Goal: Task Accomplishment & Management: Manage account settings

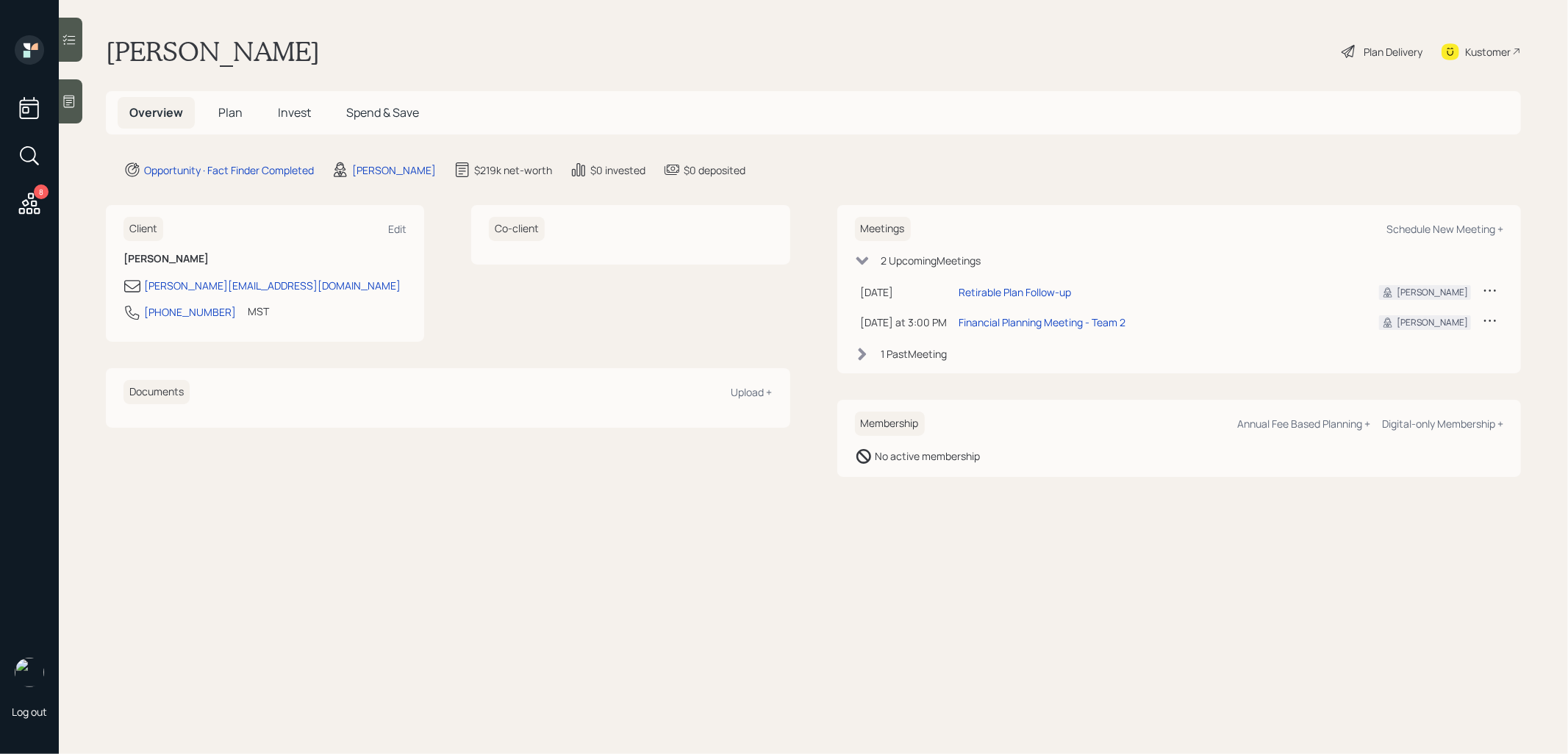
click at [236, 111] on span "Plan" at bounding box center [231, 112] width 24 height 17
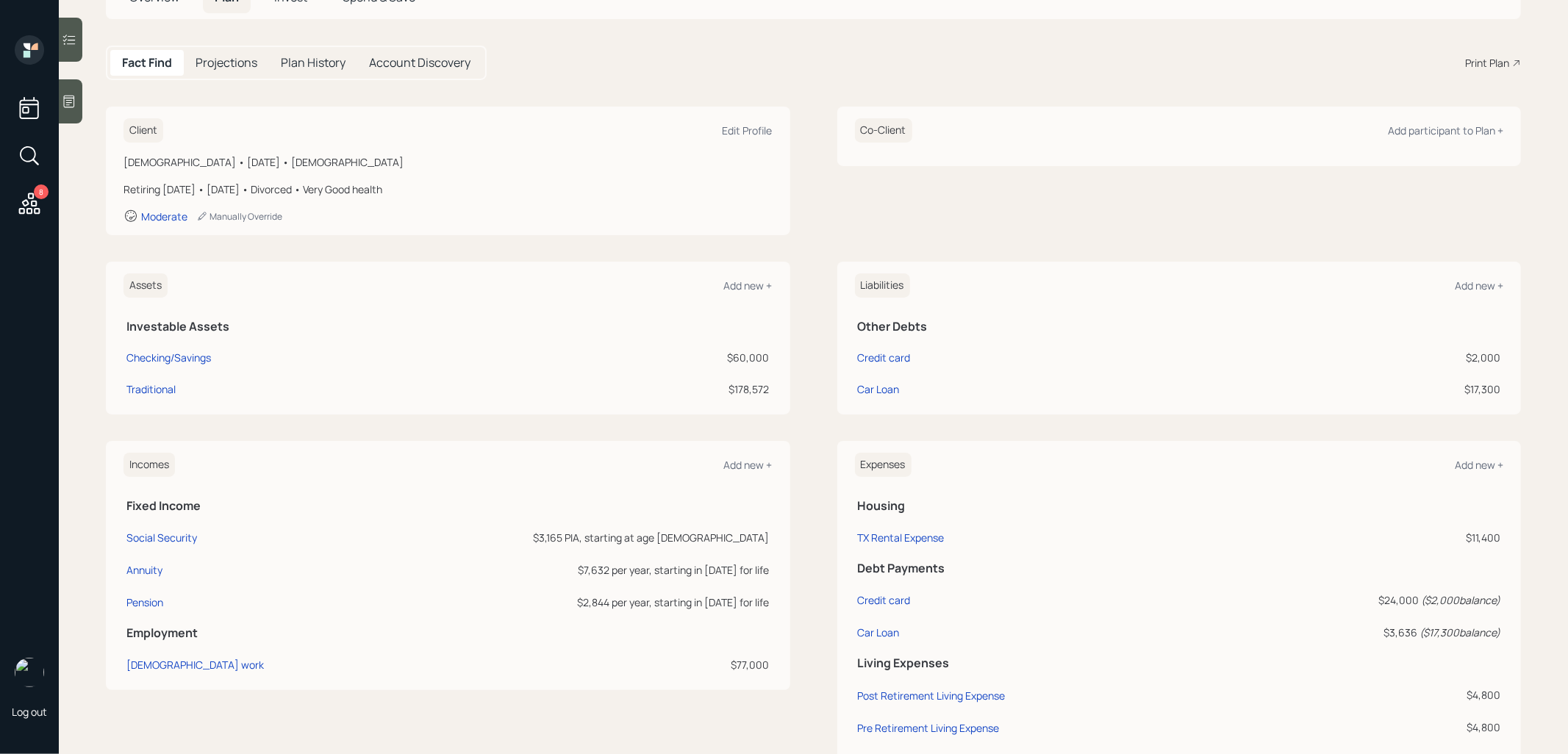
scroll to position [212, 0]
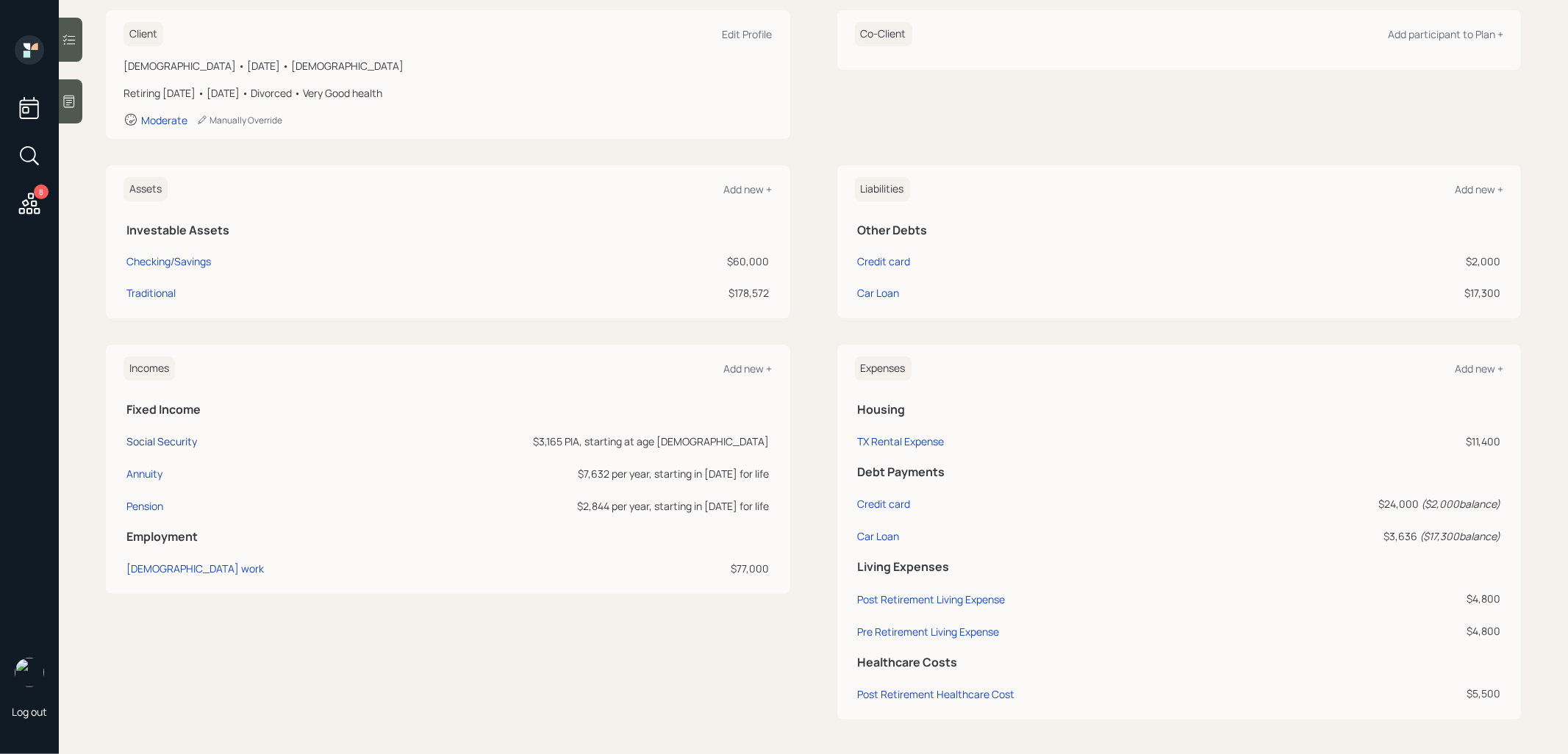
click at [154, 441] on div "Social Security" at bounding box center [161, 441] width 71 height 14
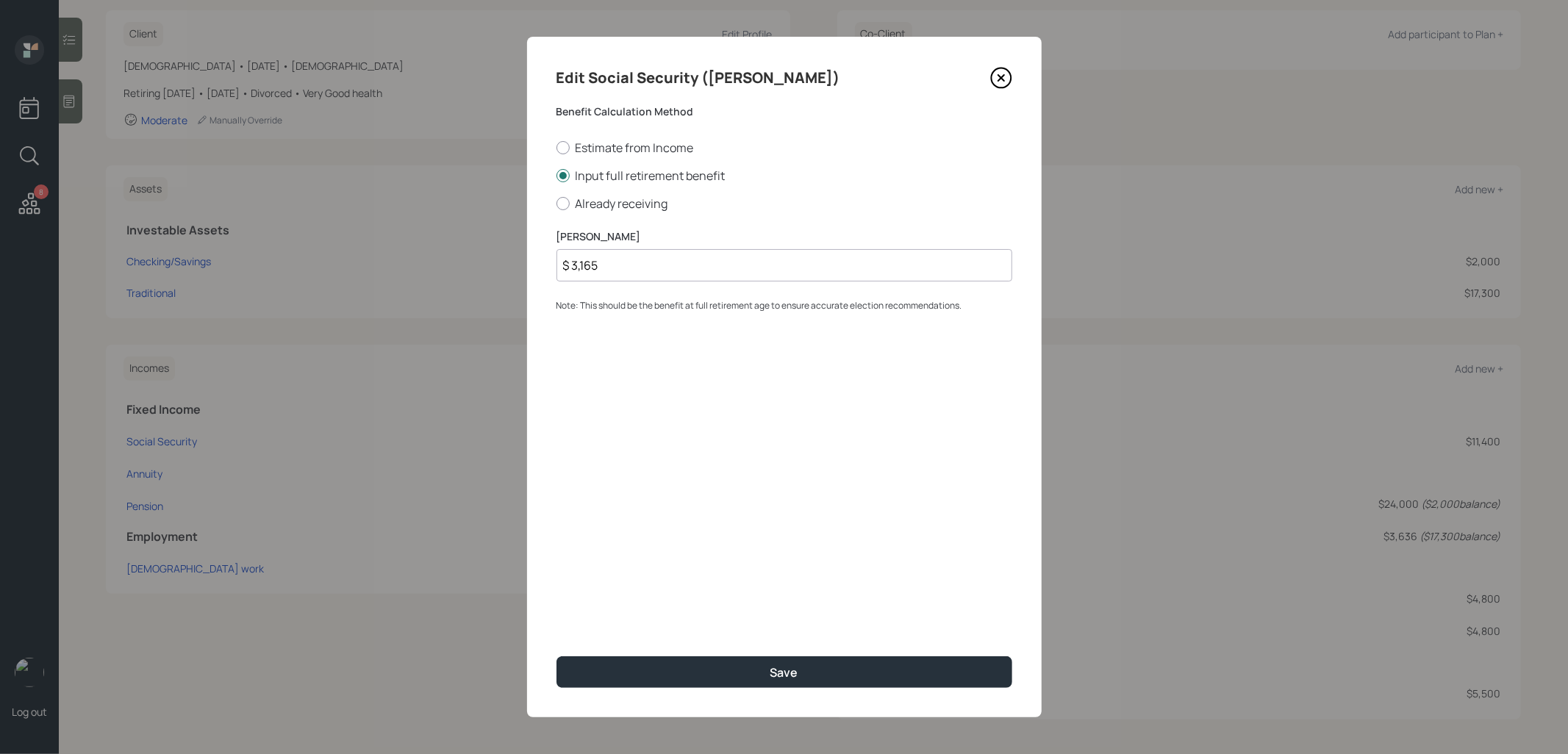
click at [1001, 82] on icon at bounding box center [1001, 77] width 22 height 22
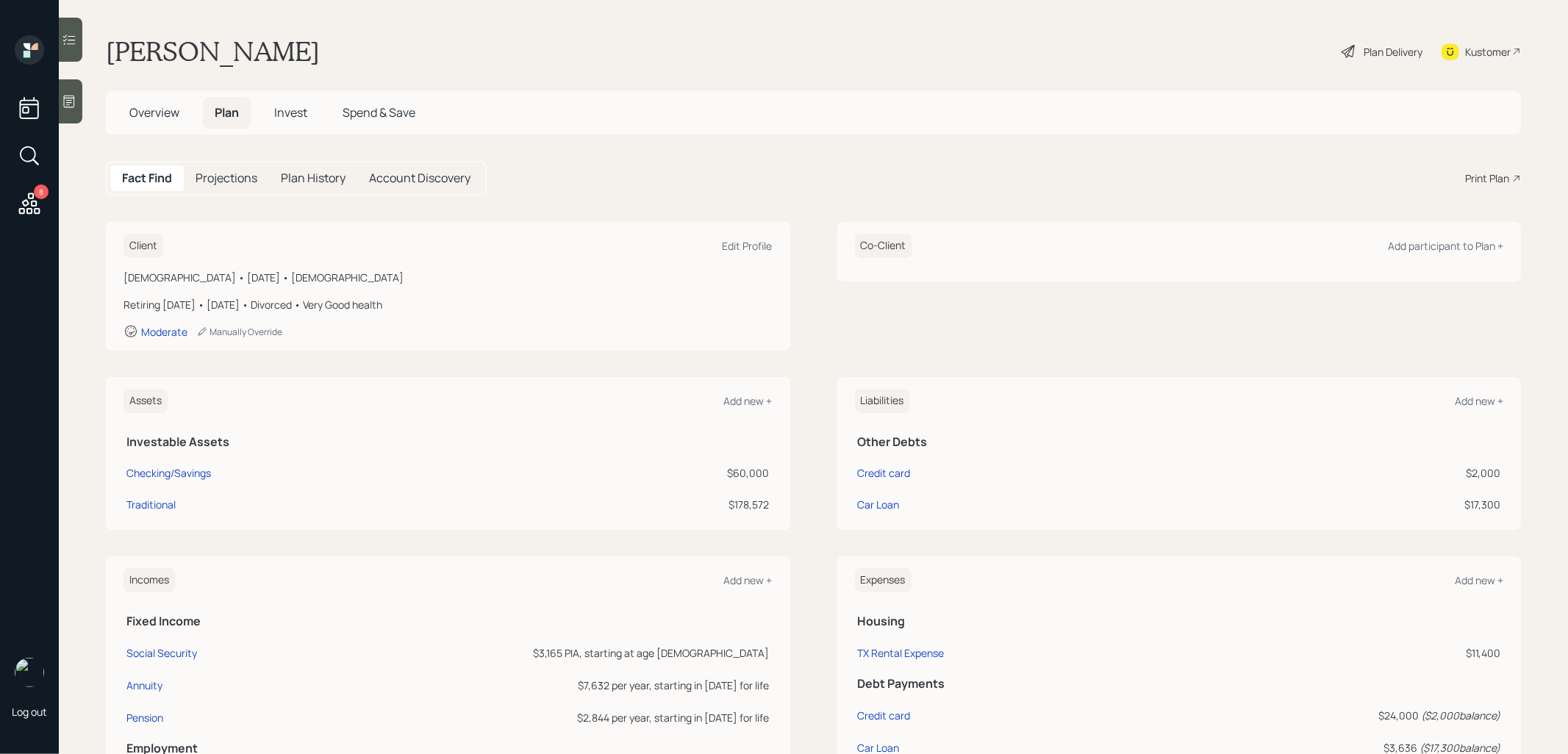
click at [1390, 53] on div "Plan Delivery" at bounding box center [1394, 52] width 59 height 16
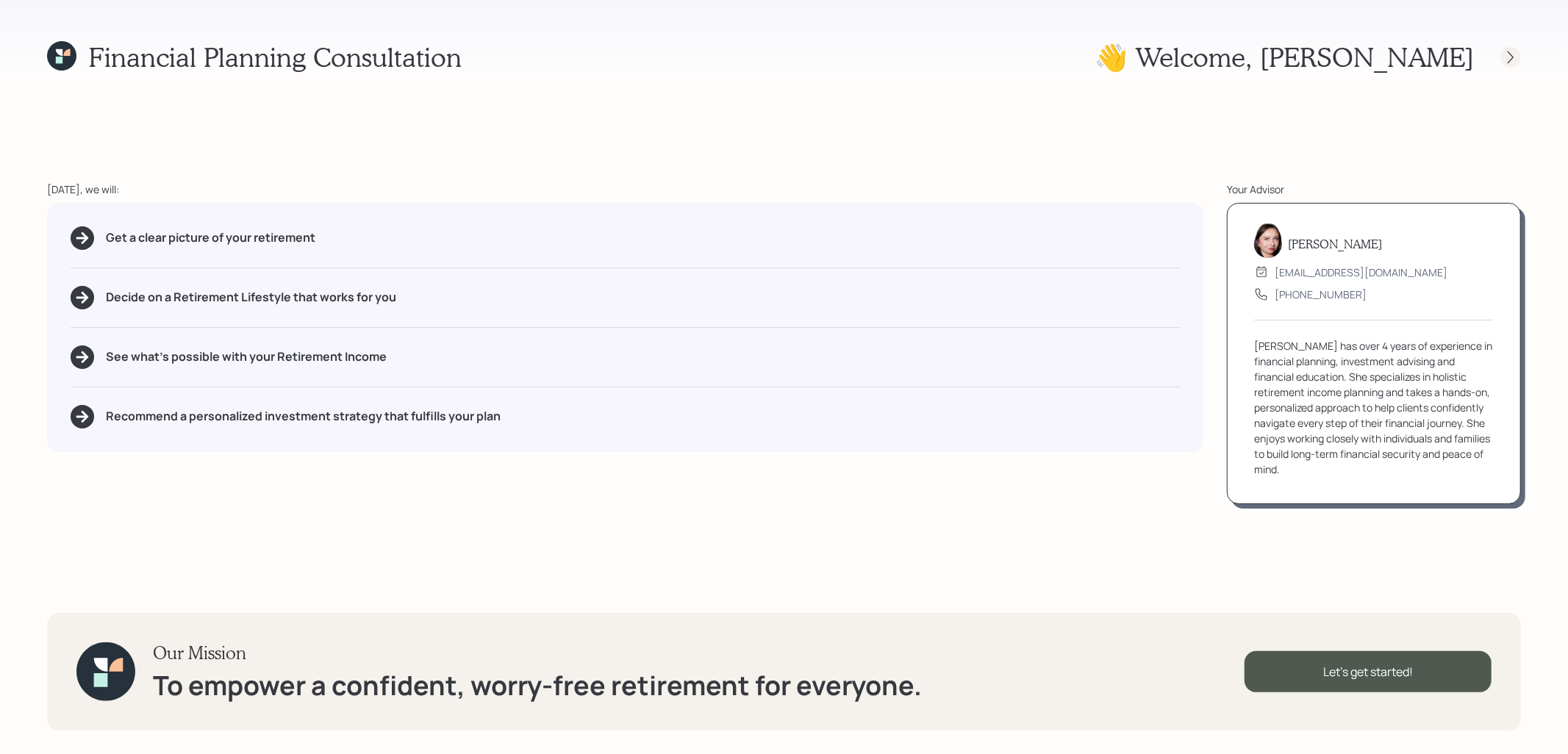
click at [1516, 55] on icon at bounding box center [1511, 57] width 15 height 15
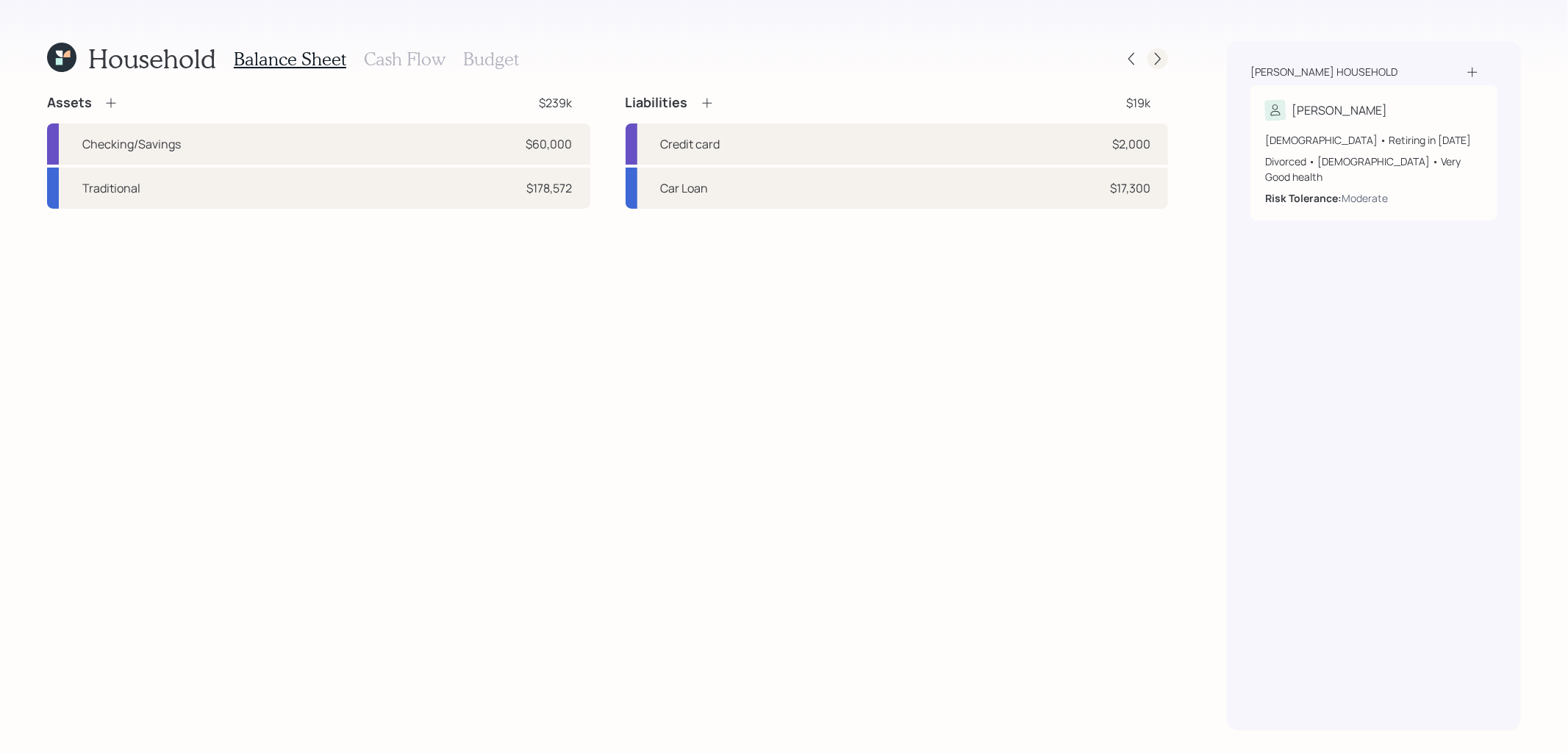
click at [1162, 61] on icon at bounding box center [1158, 58] width 15 height 15
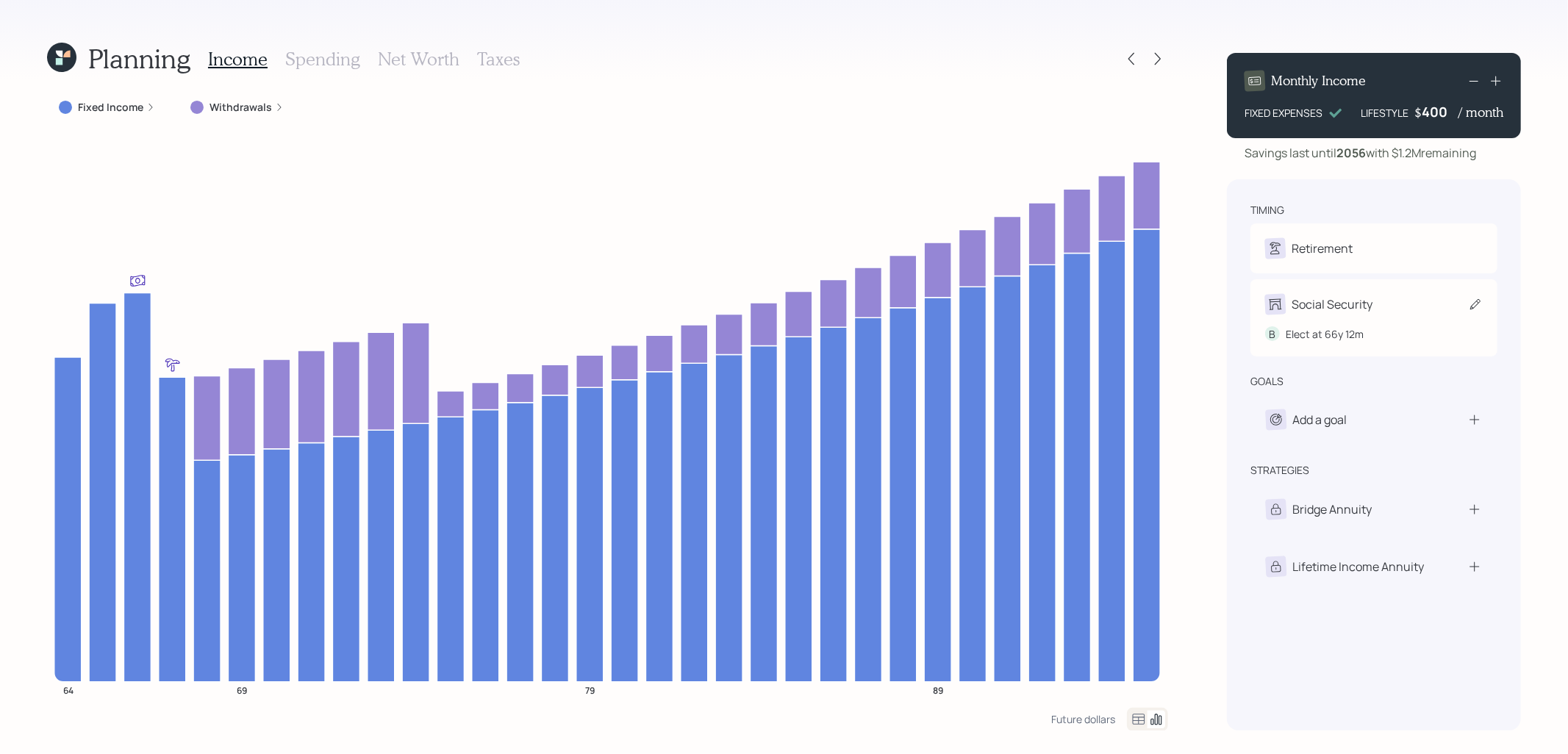
click at [1460, 306] on div "Social Security" at bounding box center [1375, 305] width 218 height 21
select select "12"
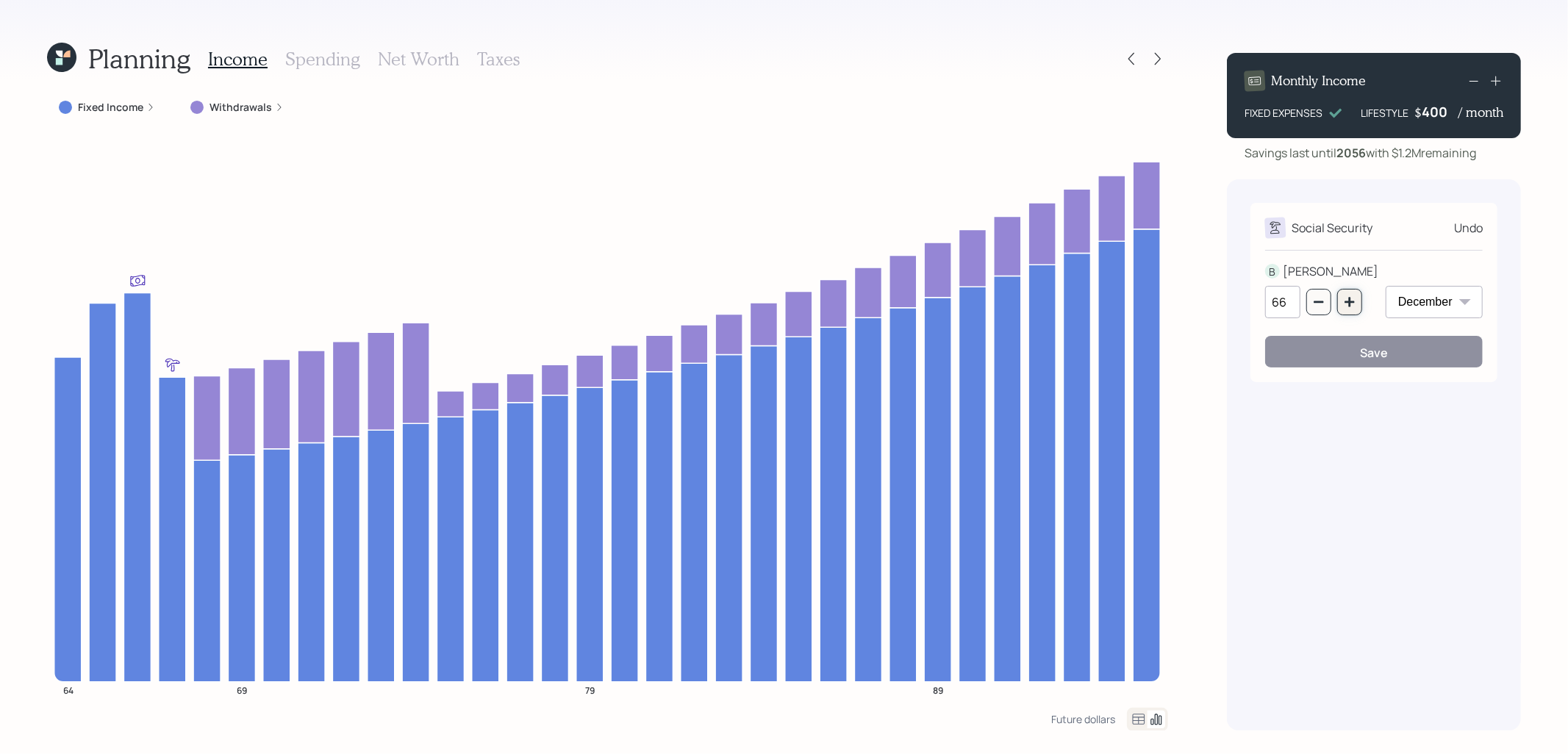
click at [1355, 306] on icon "button" at bounding box center [1350, 302] width 12 height 12
type input "67"
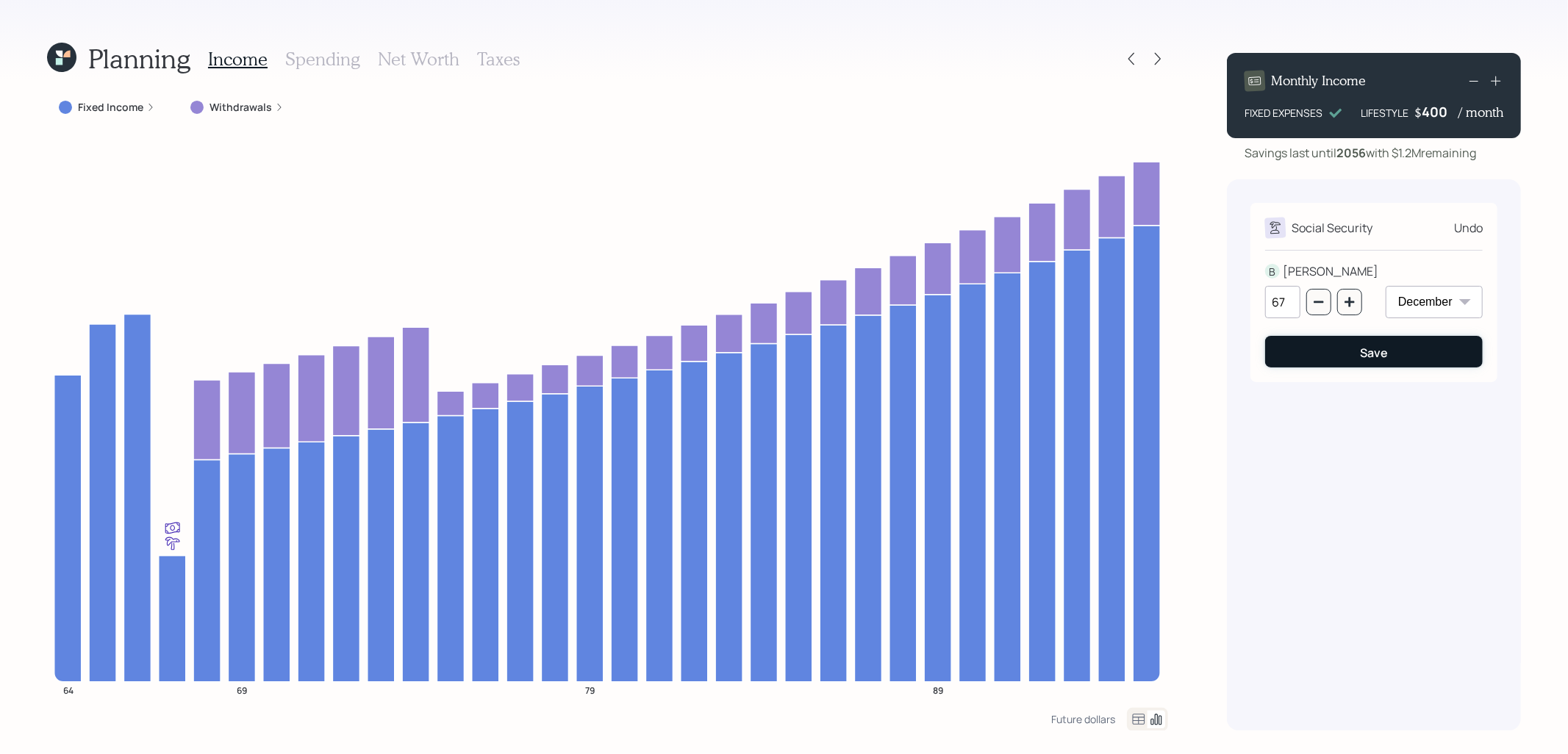
click at [1342, 356] on button "Save" at bounding box center [1375, 352] width 218 height 31
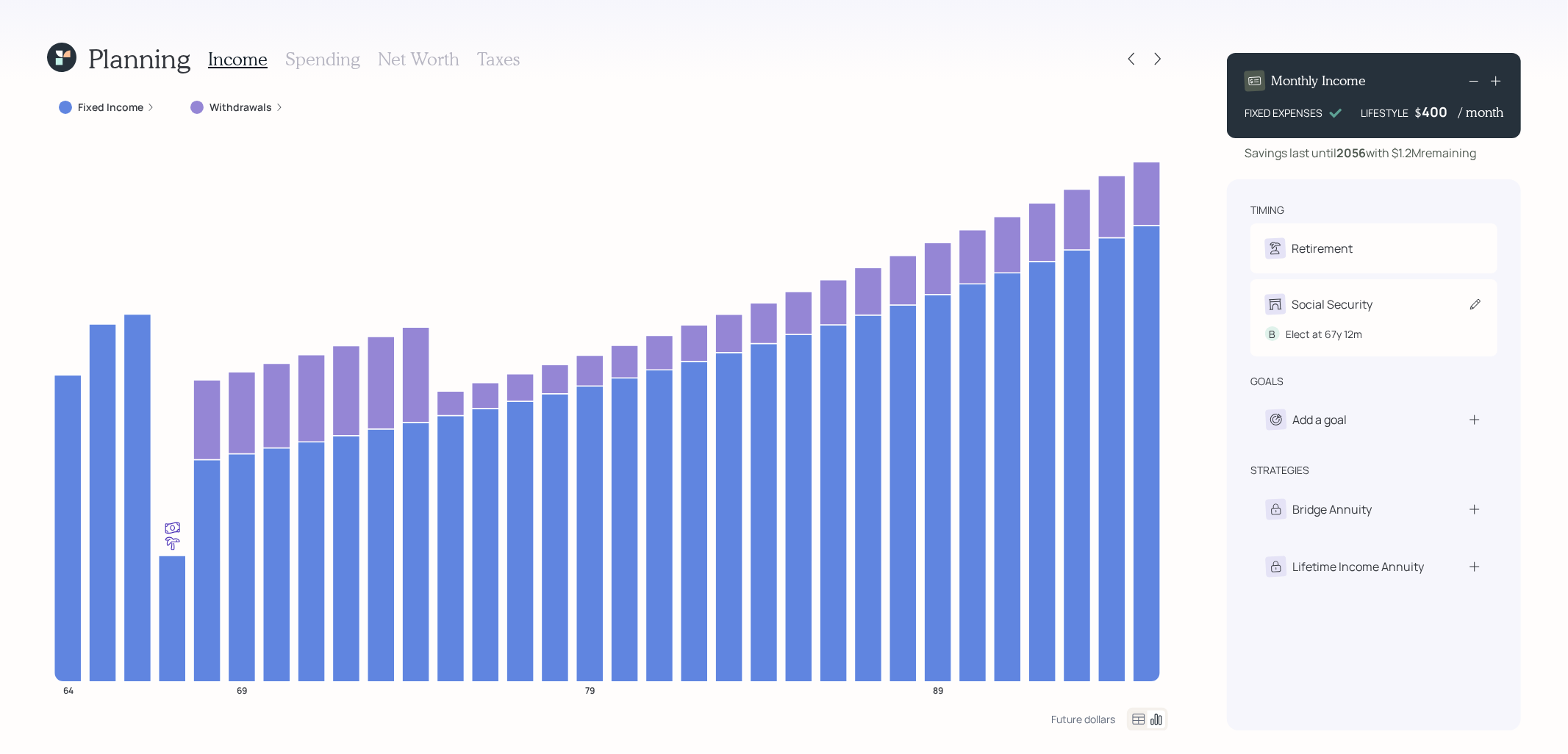
click at [1476, 307] on icon at bounding box center [1476, 304] width 15 height 15
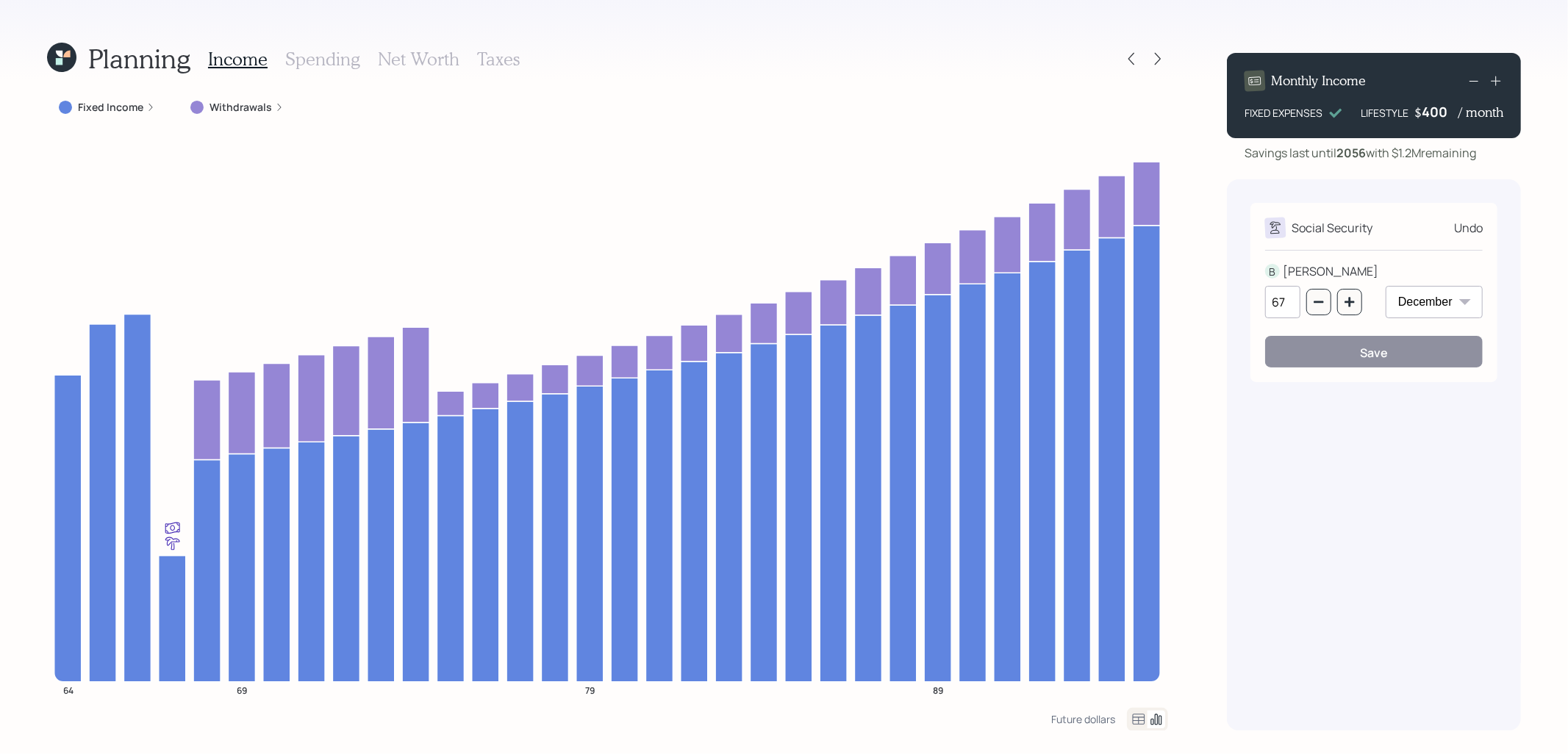
click at [1450, 304] on select "January February March April May June July August September October November De…" at bounding box center [1434, 301] width 97 height 32
select select "6"
click at [1386, 286] on select "January February March April May June July August September October November De…" at bounding box center [1434, 301] width 97 height 32
click at [1368, 352] on div "Save" at bounding box center [1375, 353] width 28 height 17
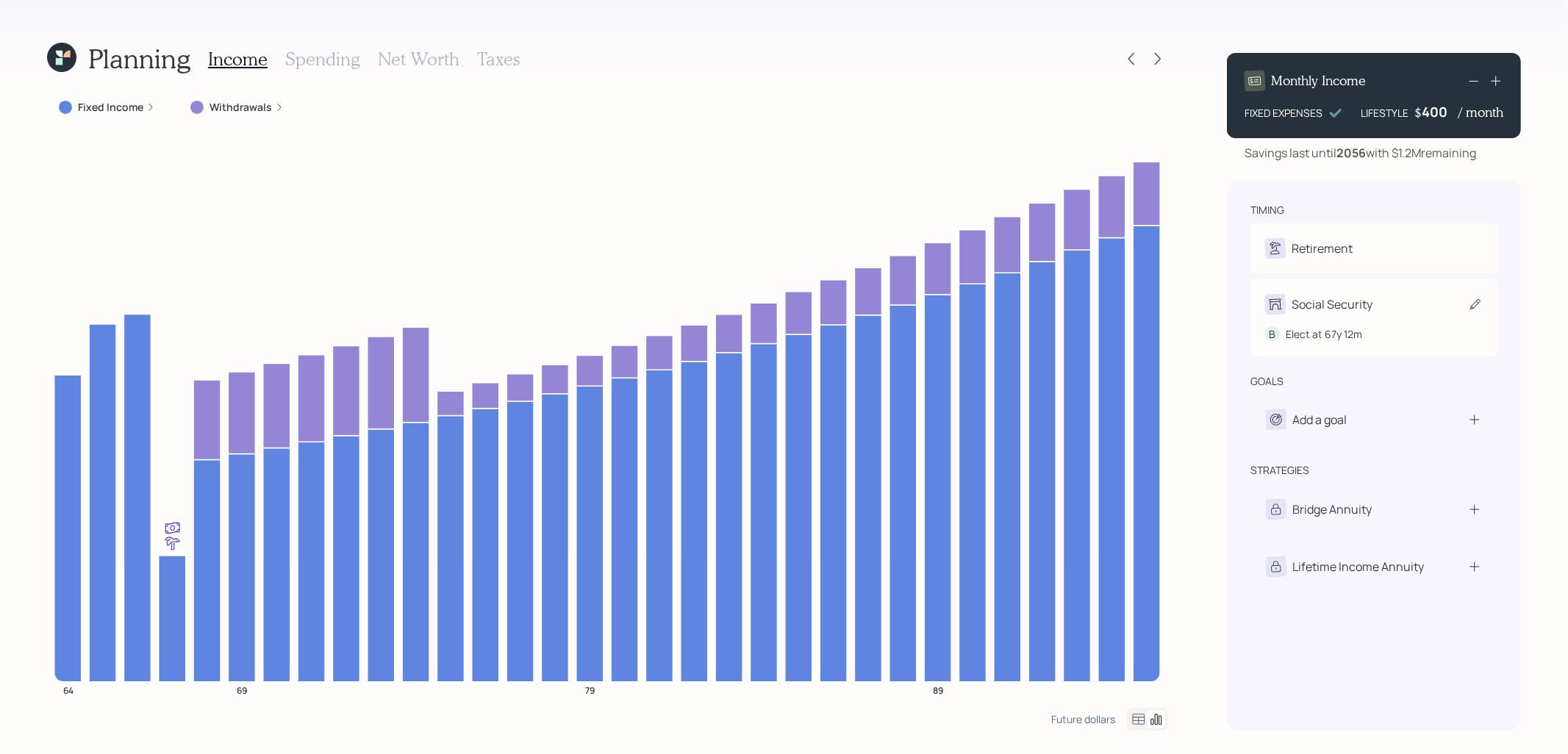
click at [1470, 307] on icon at bounding box center [1476, 304] width 15 height 15
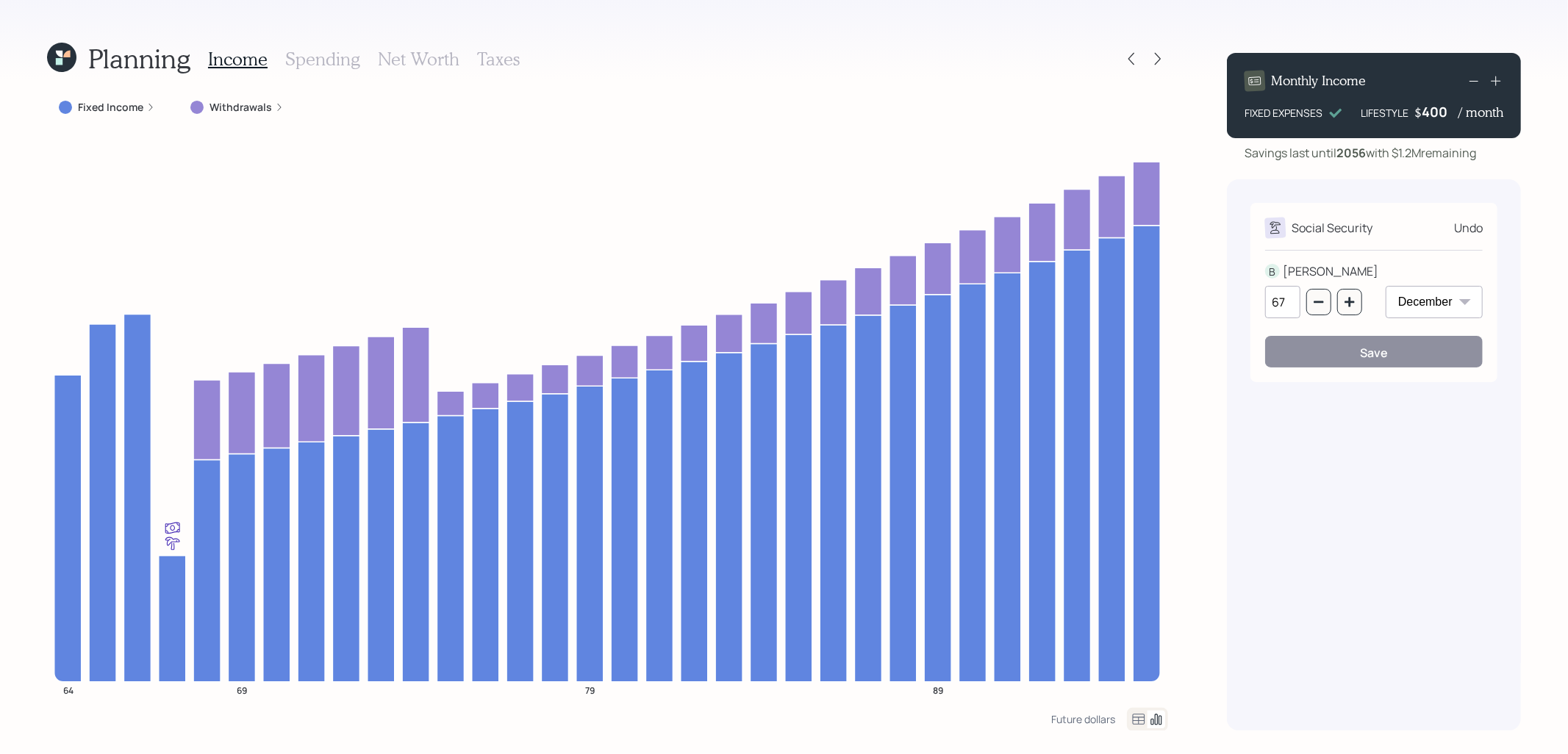
click at [1450, 304] on select "January February March April May June July August September October November De…" at bounding box center [1434, 301] width 97 height 32
select select "6"
click at [1386, 286] on select "January February March April May June July August September October November De…" at bounding box center [1434, 301] width 97 height 32
click at [1366, 353] on div "Save" at bounding box center [1375, 353] width 28 height 17
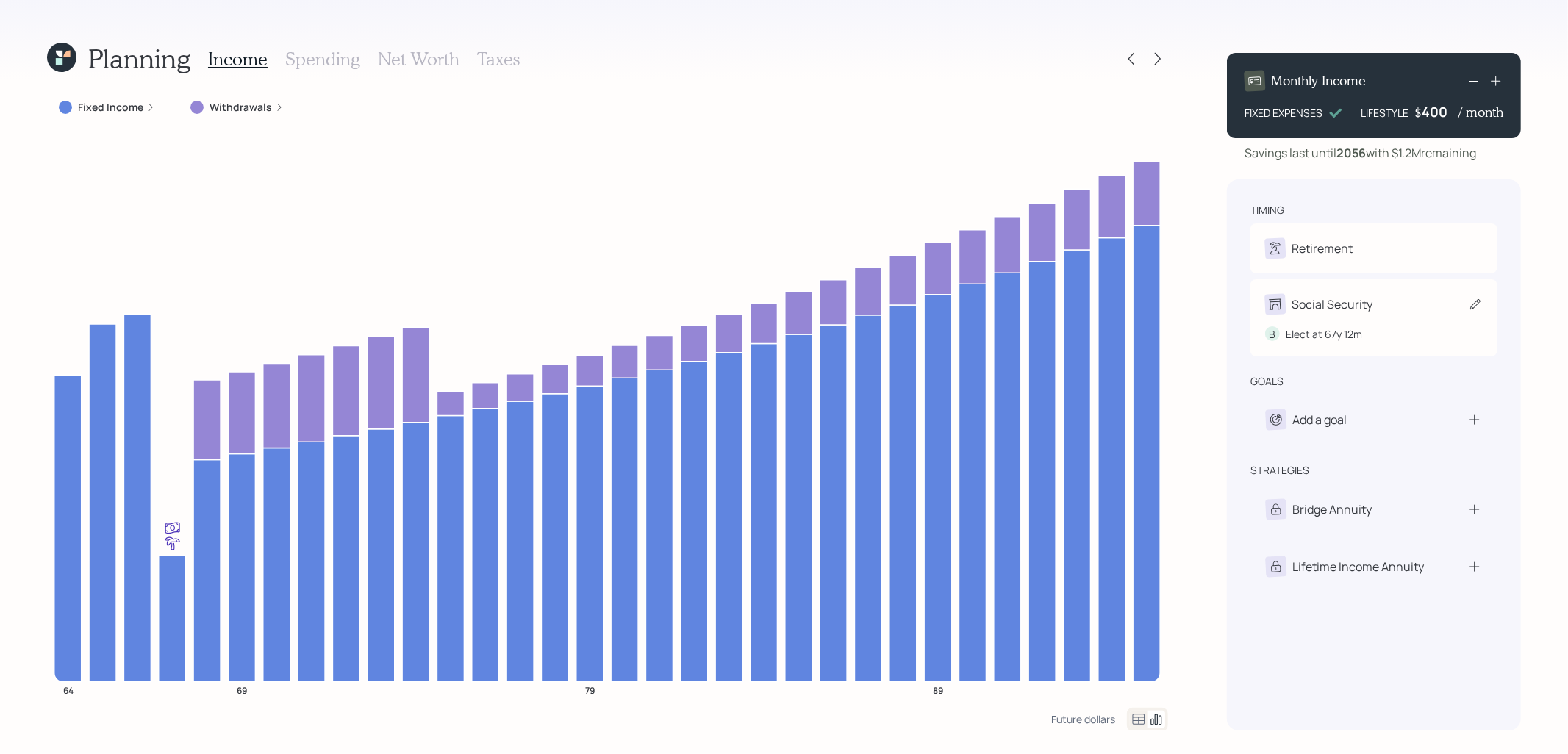
click at [1375, 317] on div "B Elect at 67y 12m" at bounding box center [1375, 327] width 218 height 27
select select "12"
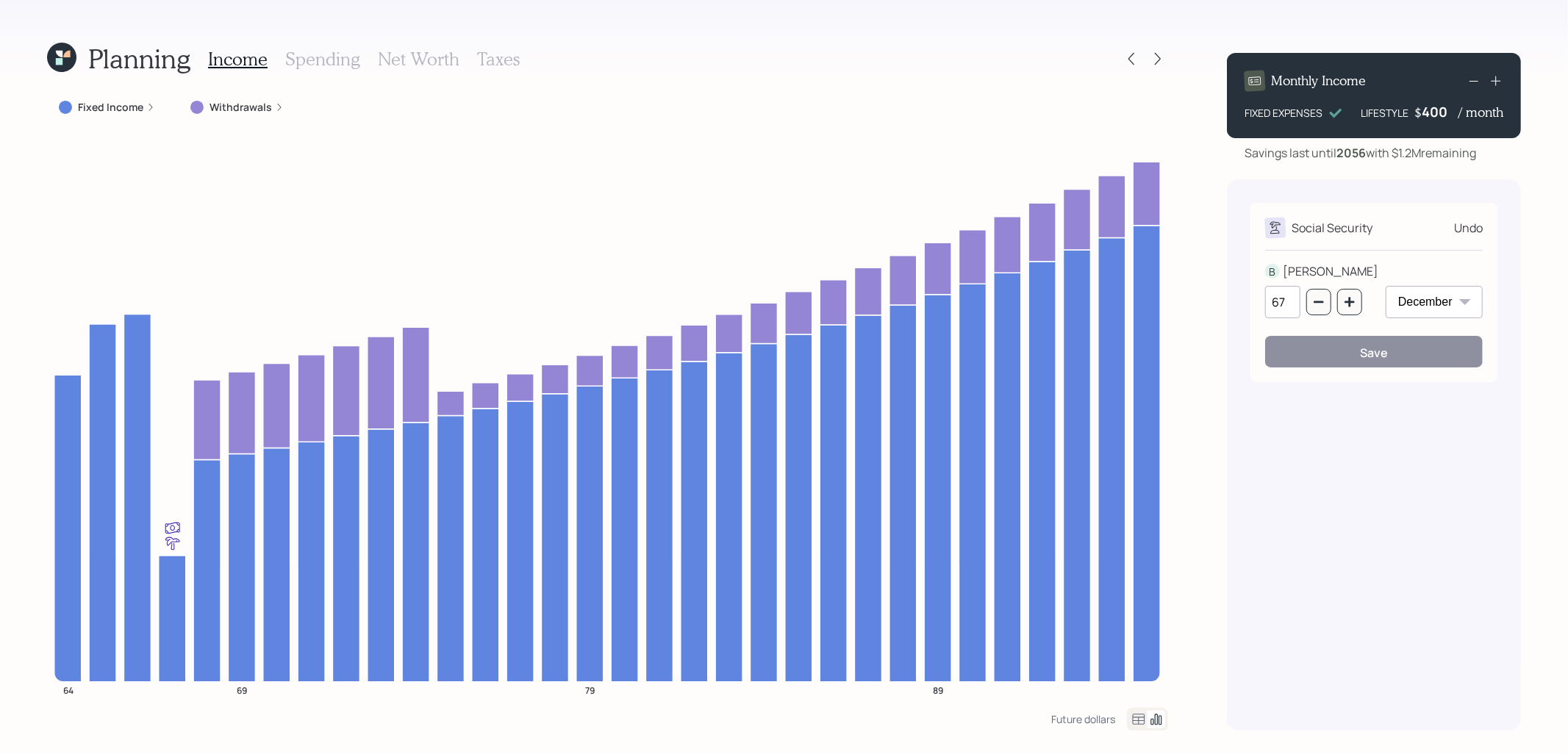
click at [1286, 304] on input "67" at bounding box center [1283, 301] width 36 height 32
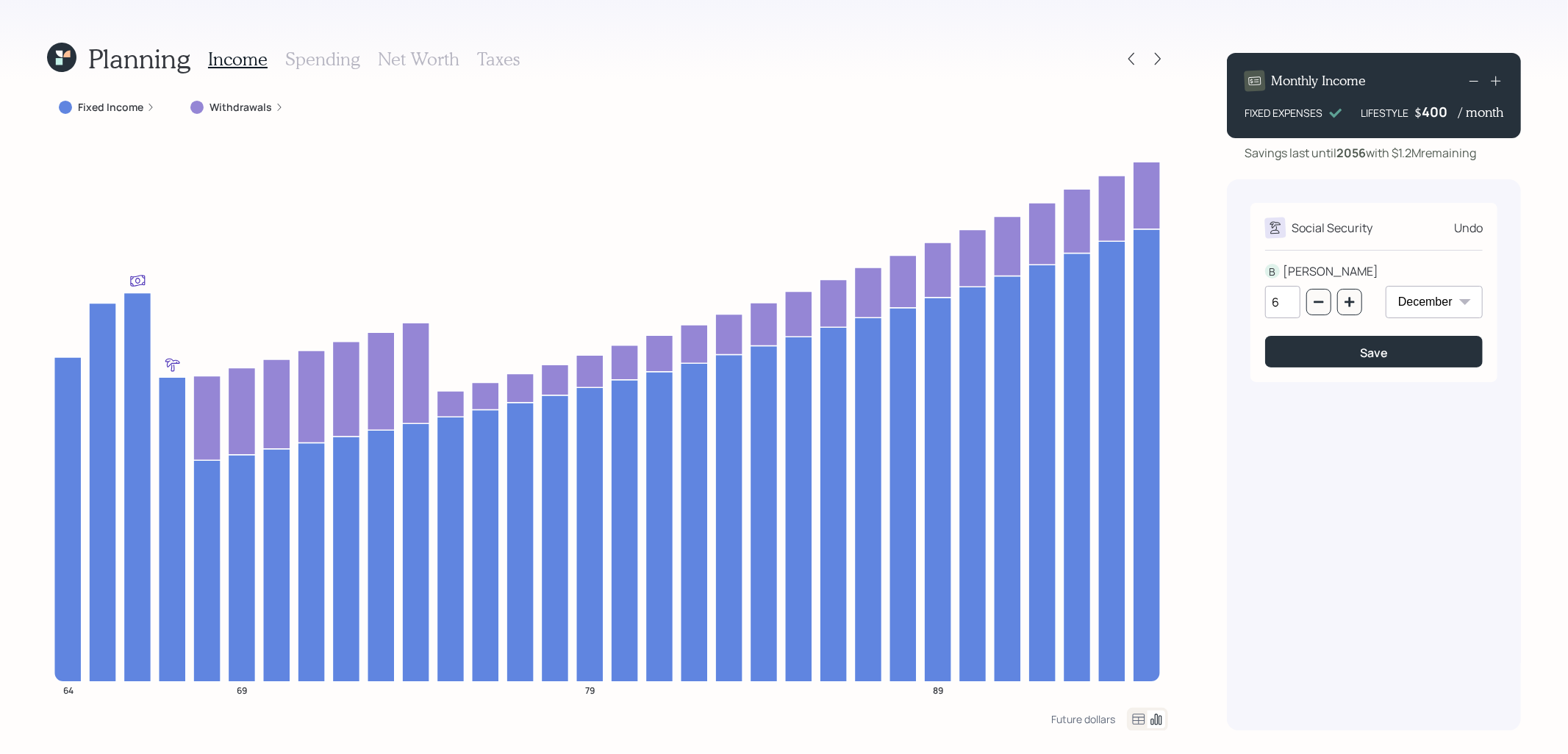
type input "67"
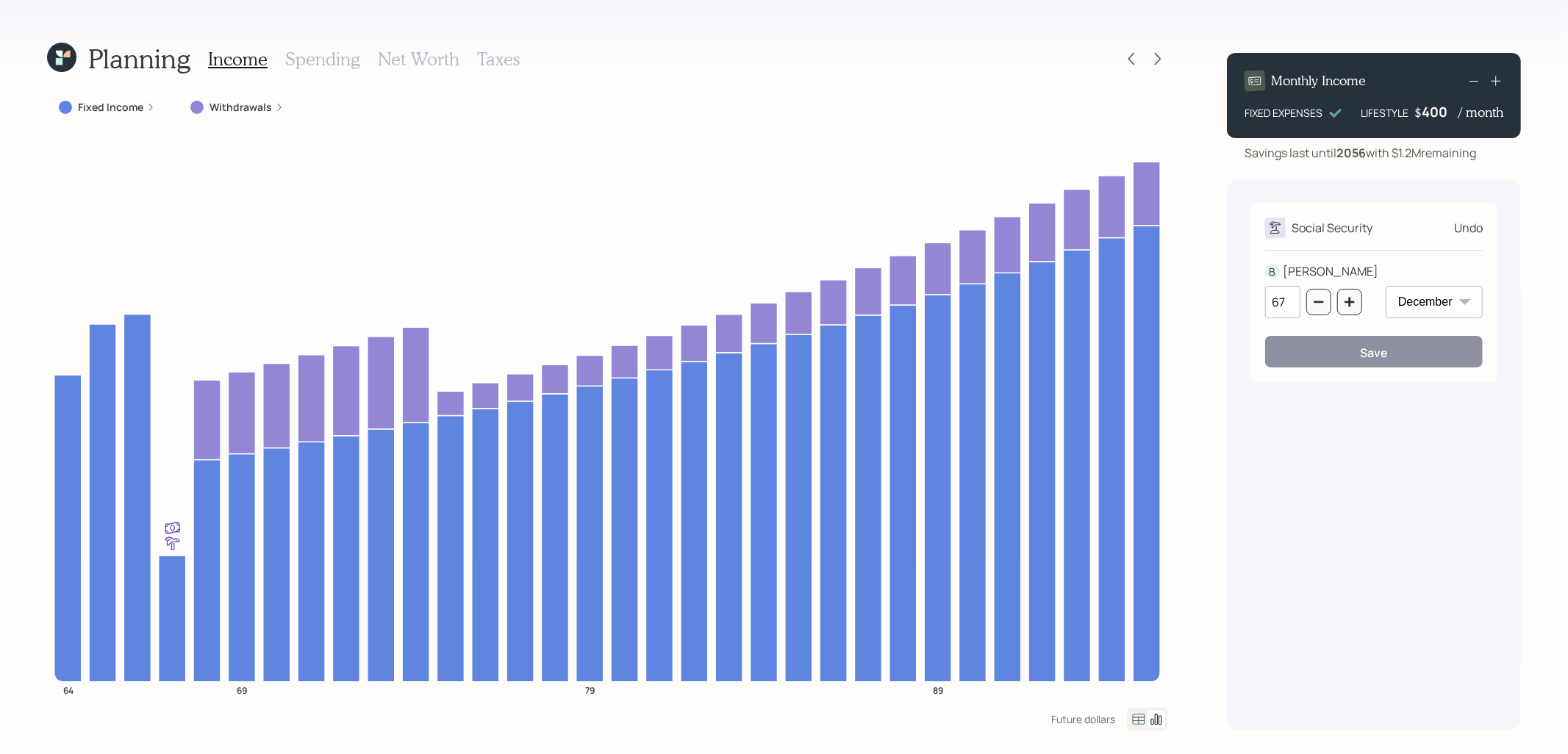
click at [1459, 305] on select "January February March April May June July August September October November De…" at bounding box center [1434, 301] width 97 height 32
select select "1"
click at [1386, 286] on select "January February March April May June July August September October November De…" at bounding box center [1434, 301] width 97 height 32
click at [1347, 353] on button "Save" at bounding box center [1375, 352] width 218 height 31
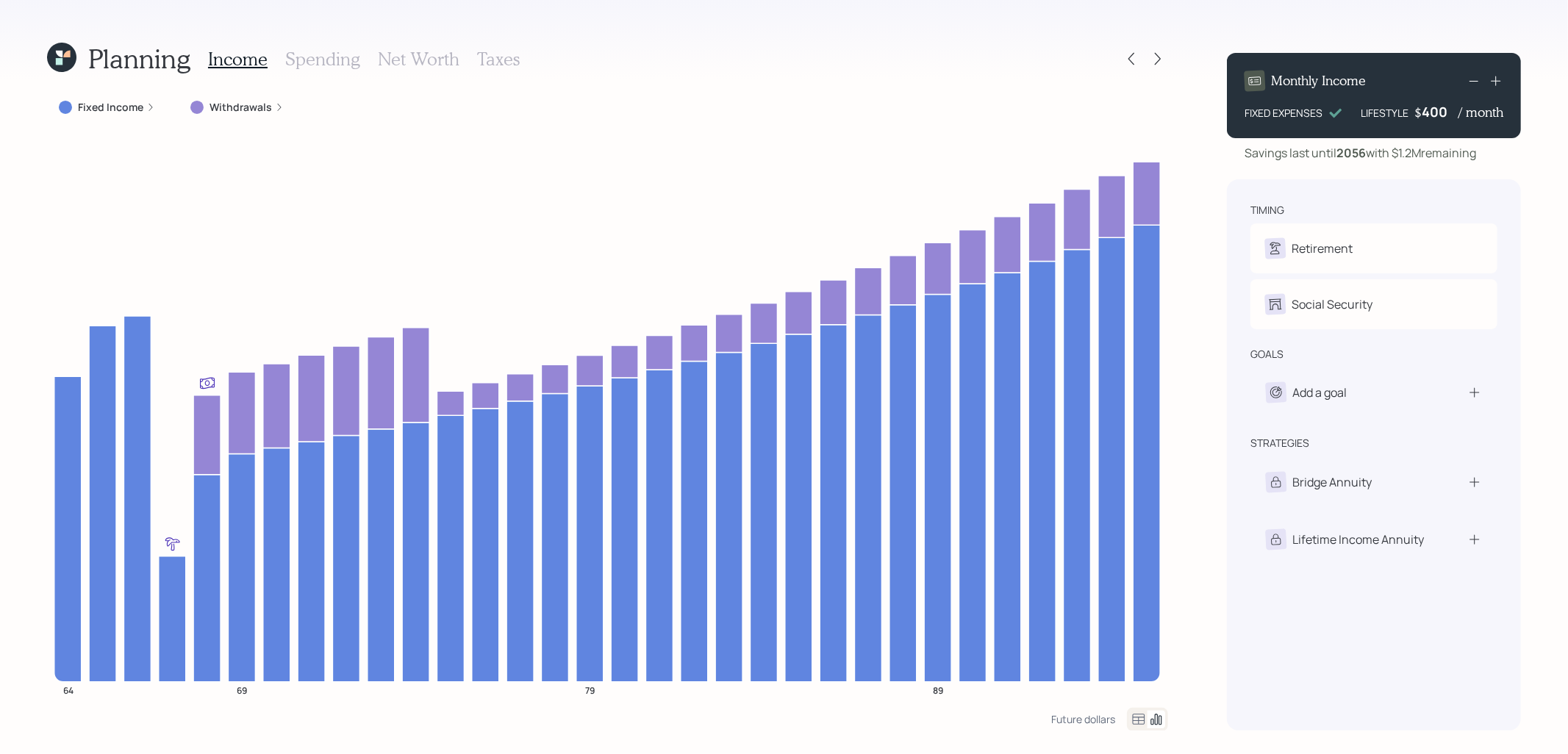
click at [66, 61] on icon at bounding box center [62, 57] width 30 height 30
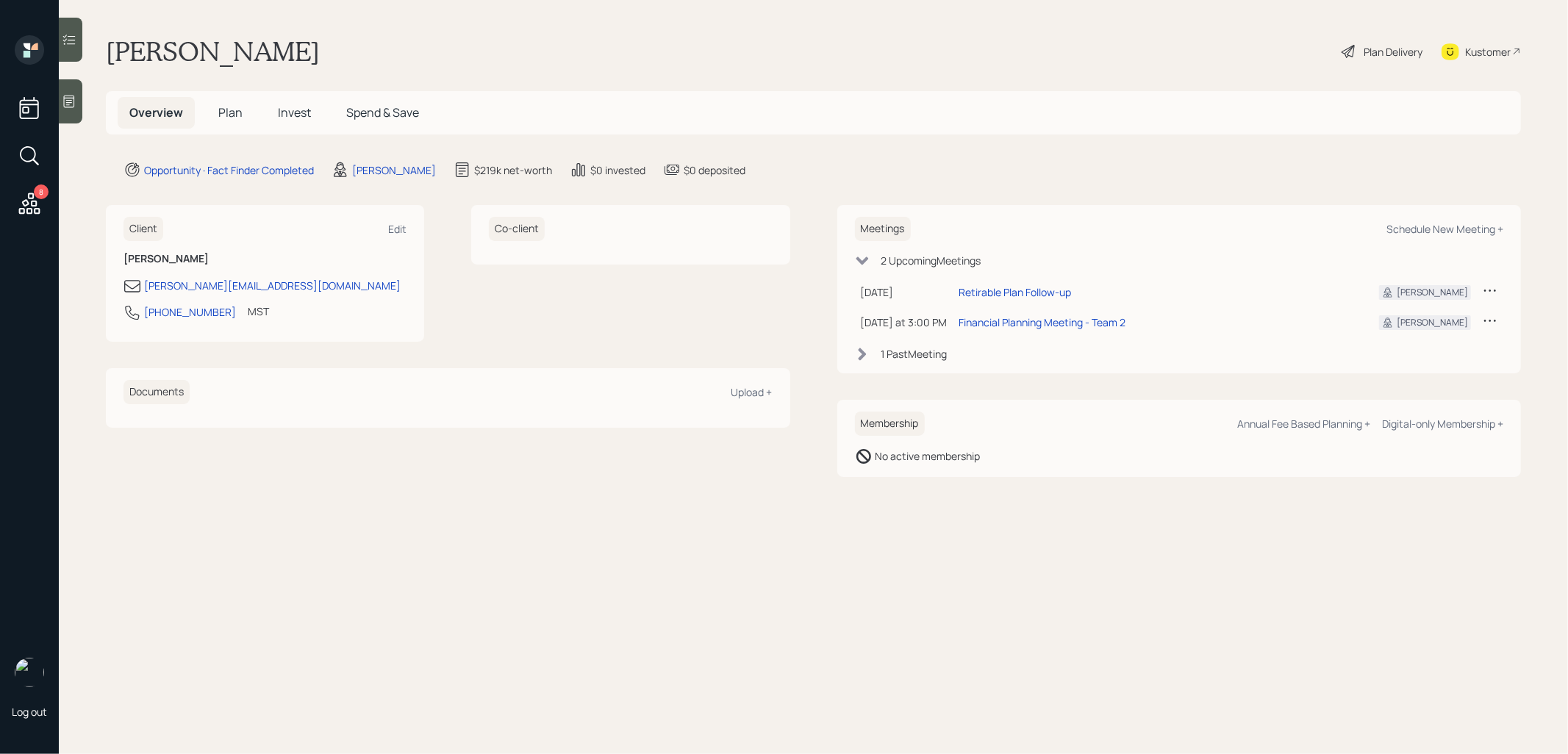
click at [233, 119] on span "Plan" at bounding box center [231, 112] width 24 height 17
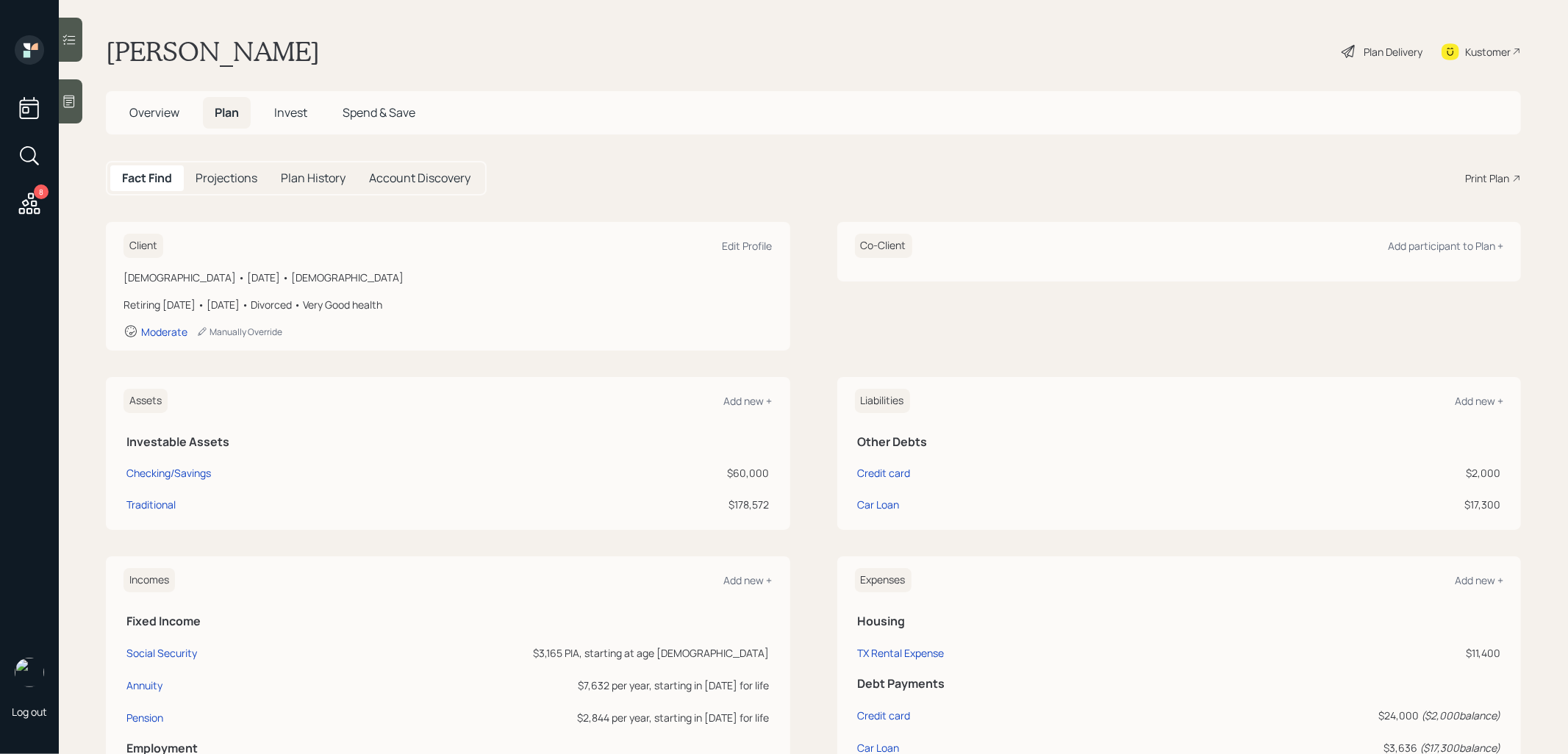
click at [156, 112] on span "Overview" at bounding box center [154, 112] width 50 height 17
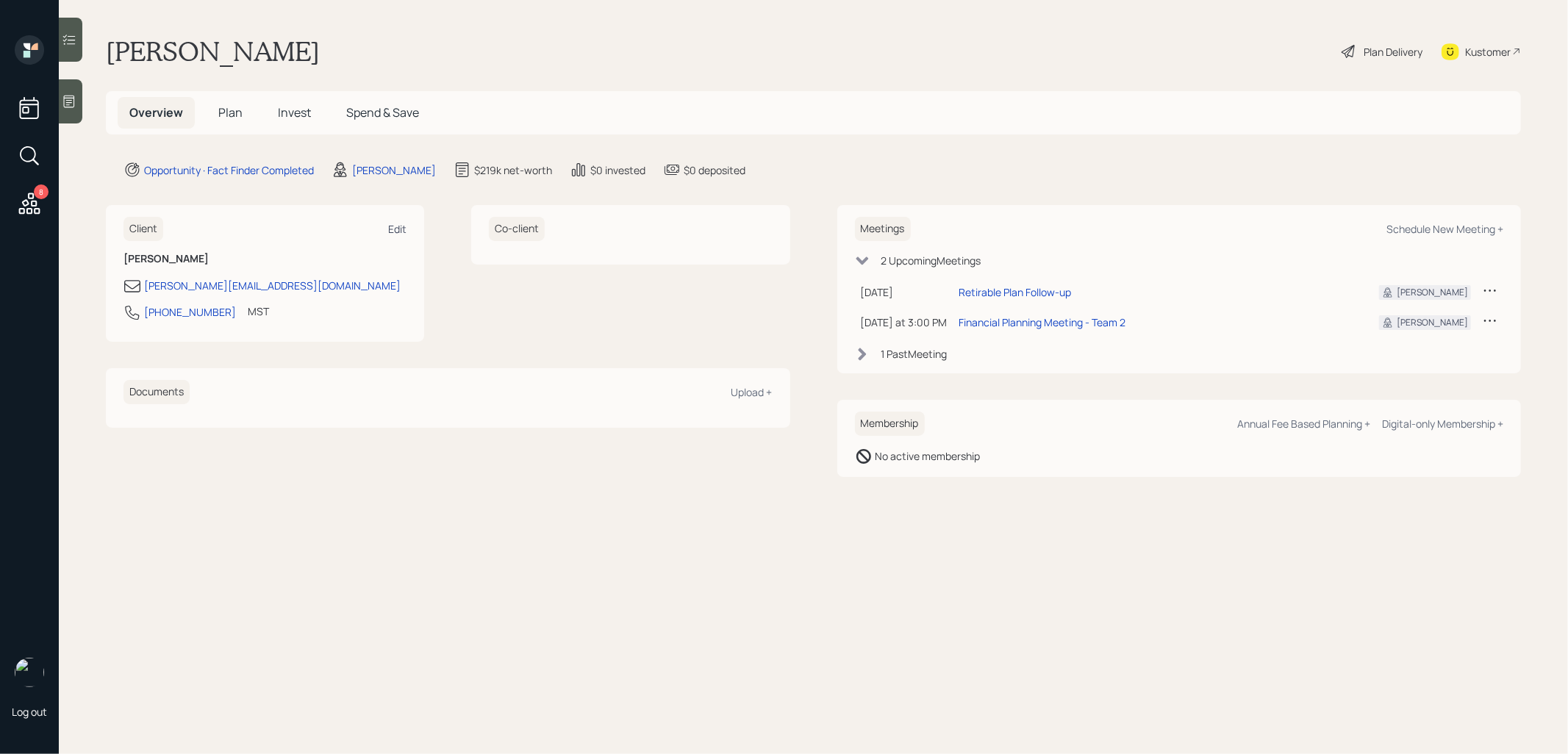
click at [401, 229] on div "Edit" at bounding box center [397, 229] width 18 height 14
select select "America/[GEOGRAPHIC_DATA]"
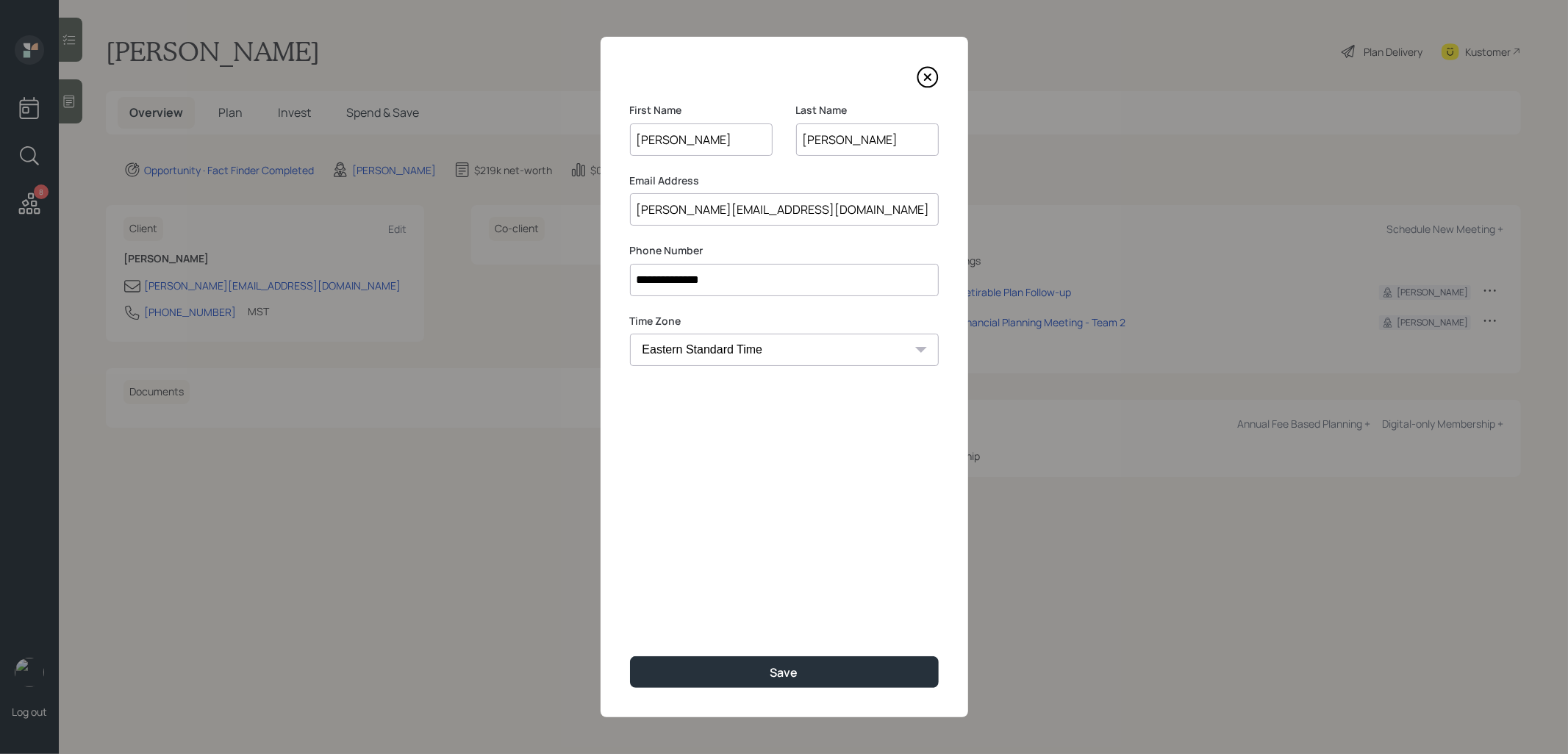
click at [861, 141] on input "Gonzalez sanchez" at bounding box center [868, 139] width 143 height 32
type input "Gonzalez-Sanchez"
click at [758, 679] on button "Save" at bounding box center [784, 672] width 309 height 31
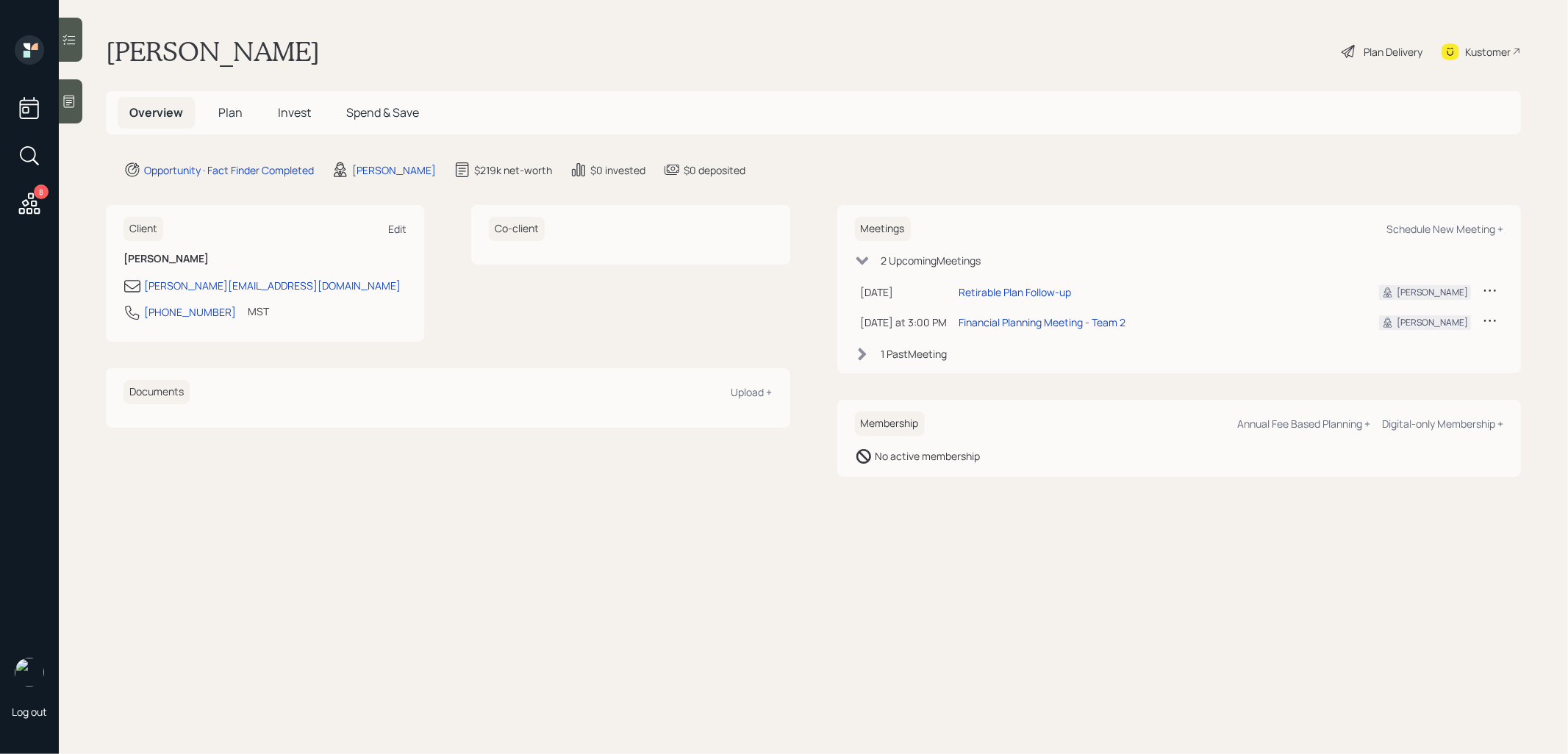
click at [402, 229] on div "Edit" at bounding box center [397, 229] width 18 height 14
select select "America/[GEOGRAPHIC_DATA]"
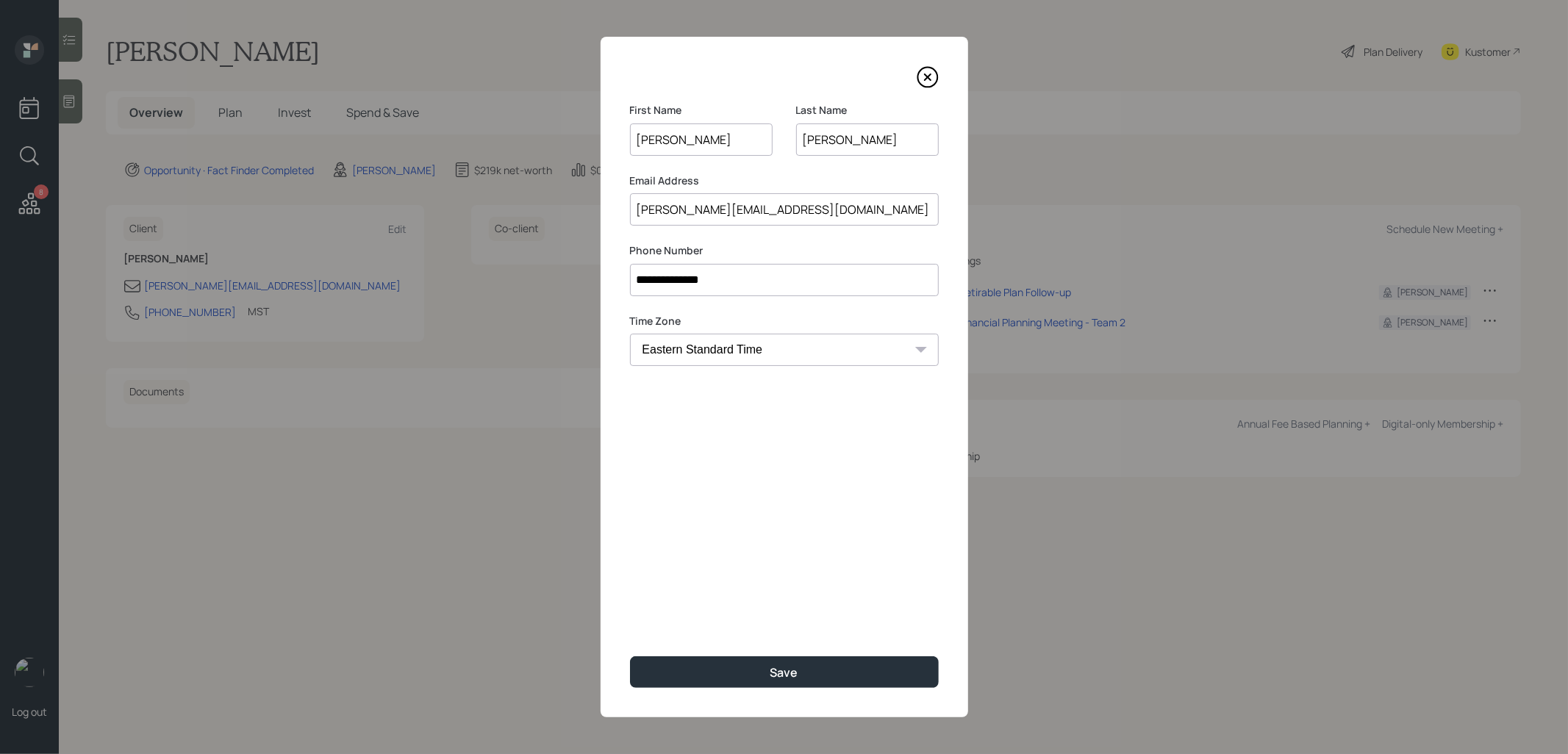
click at [862, 139] on input "[PERSON_NAME]" at bounding box center [868, 139] width 143 height 32
type input "[PERSON_NAME]"
click at [786, 663] on button "Save" at bounding box center [784, 672] width 309 height 31
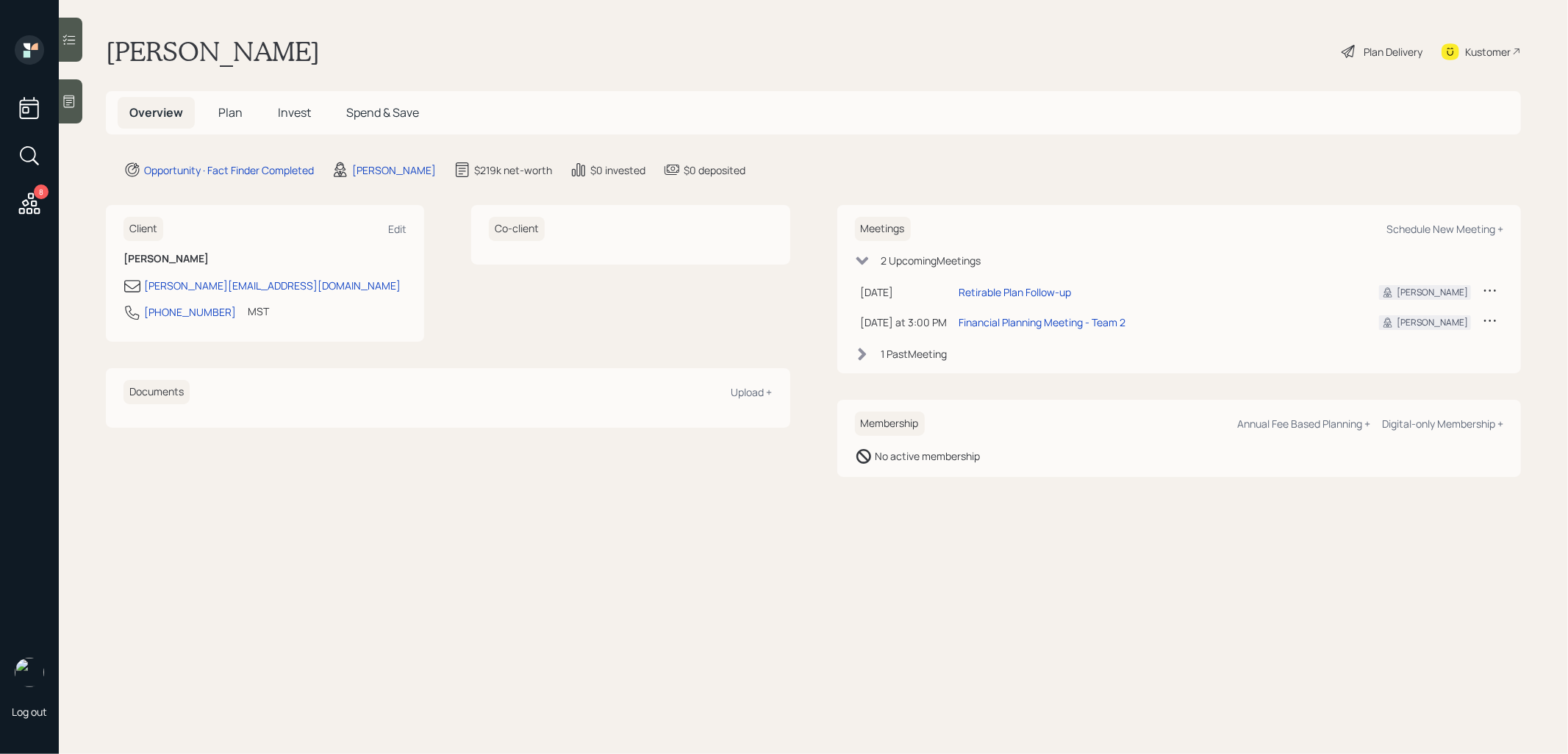
click at [231, 105] on span "Plan" at bounding box center [231, 112] width 24 height 17
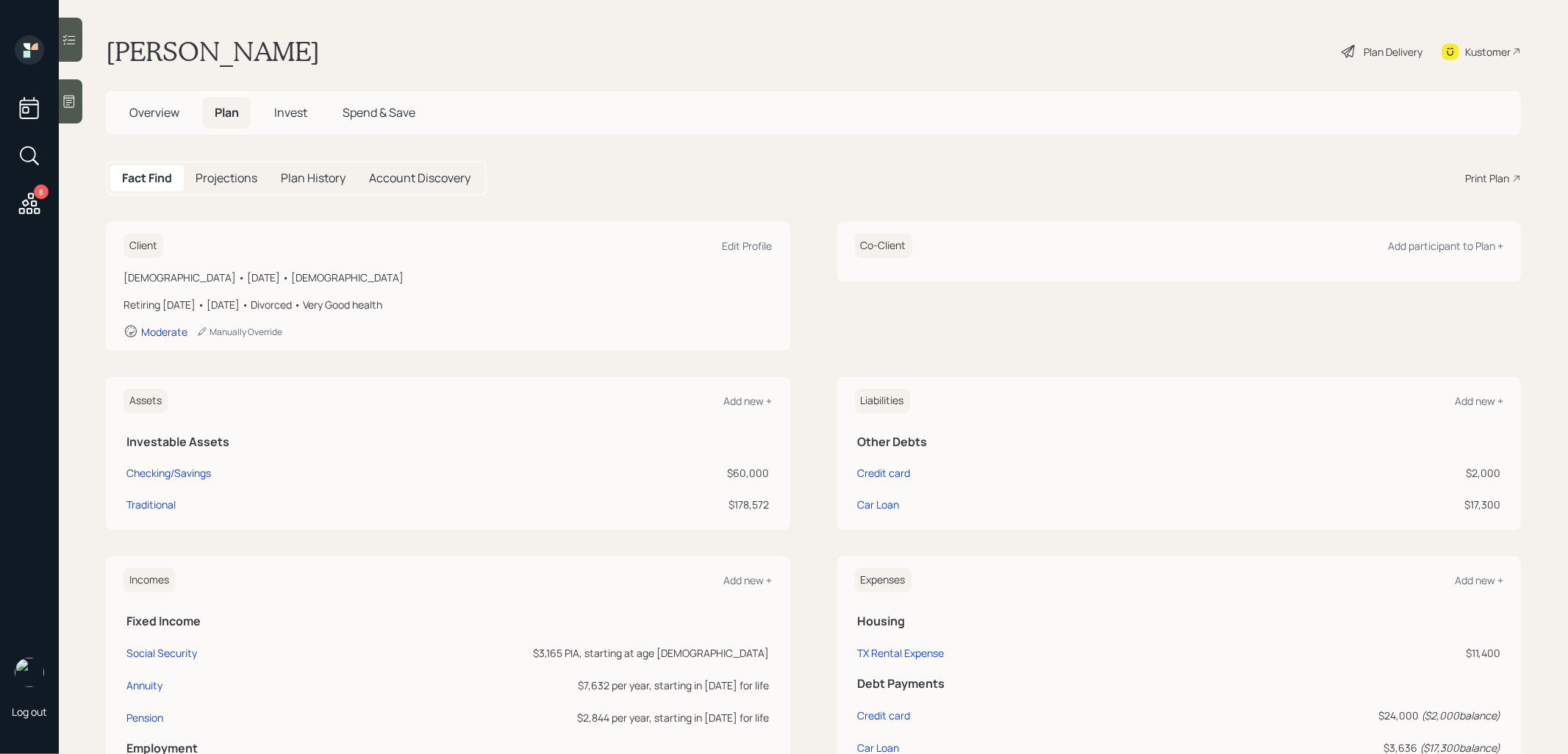
click at [1347, 55] on icon at bounding box center [1348, 50] width 13 height 13
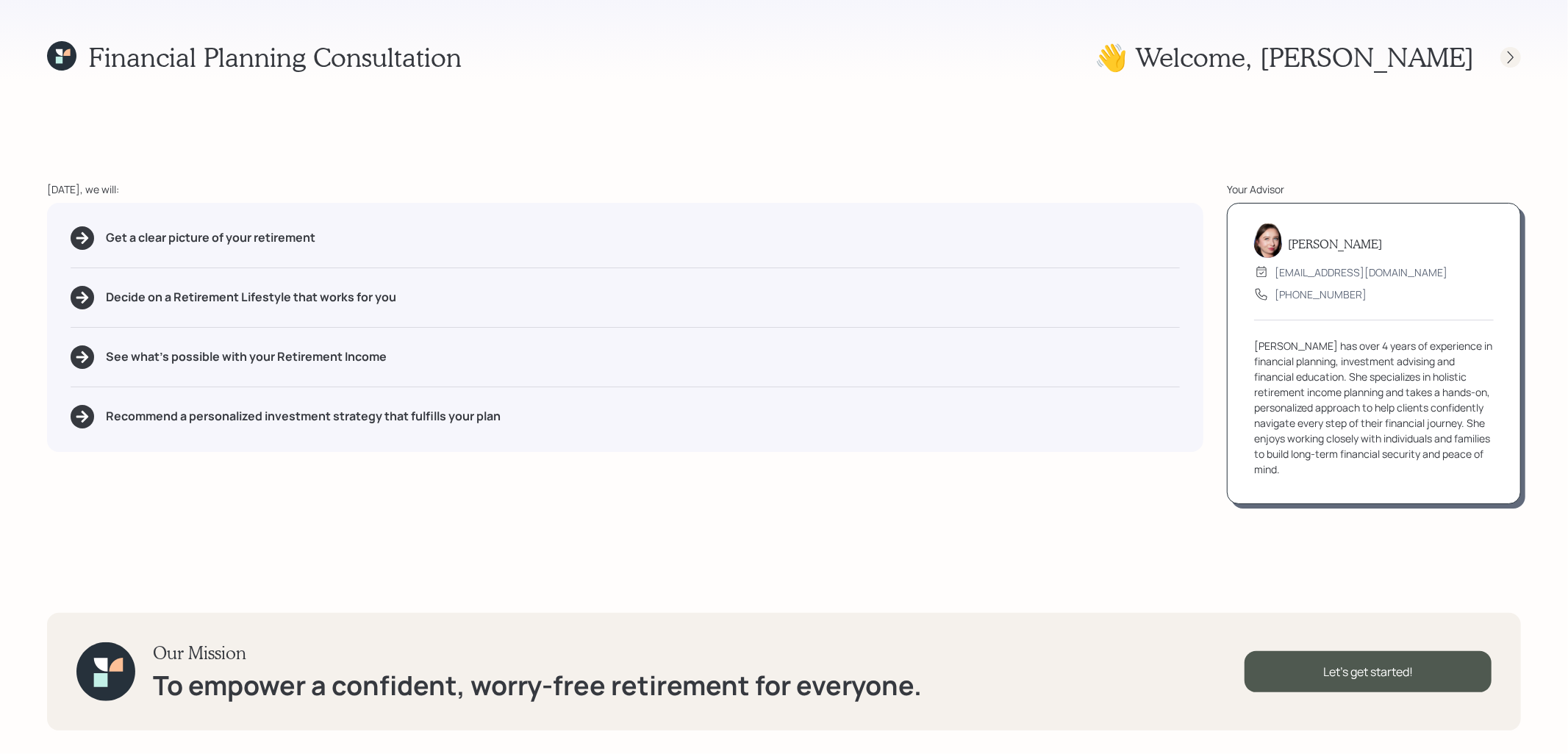
click at [1513, 51] on icon at bounding box center [1511, 57] width 15 height 15
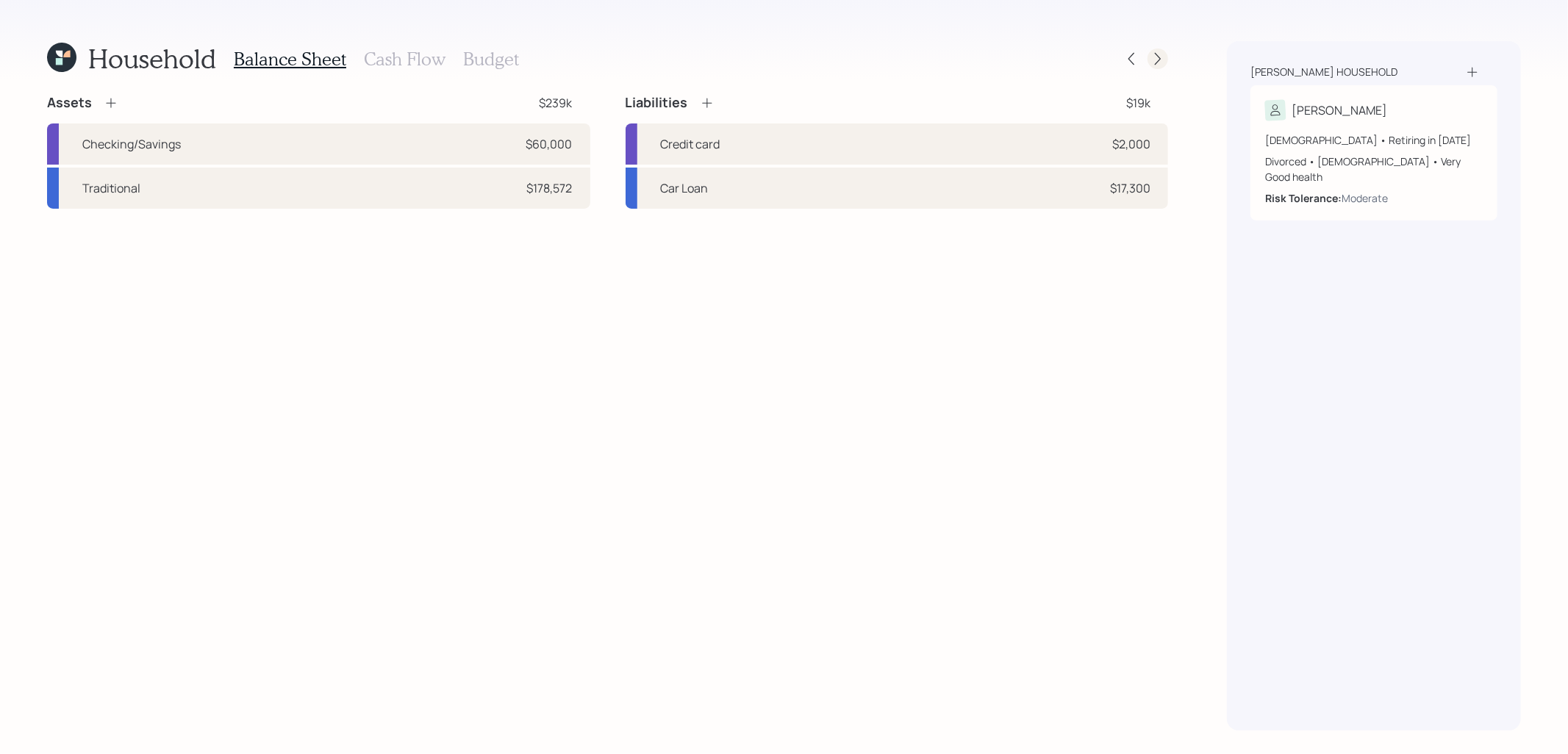
click at [1160, 62] on icon at bounding box center [1158, 58] width 15 height 15
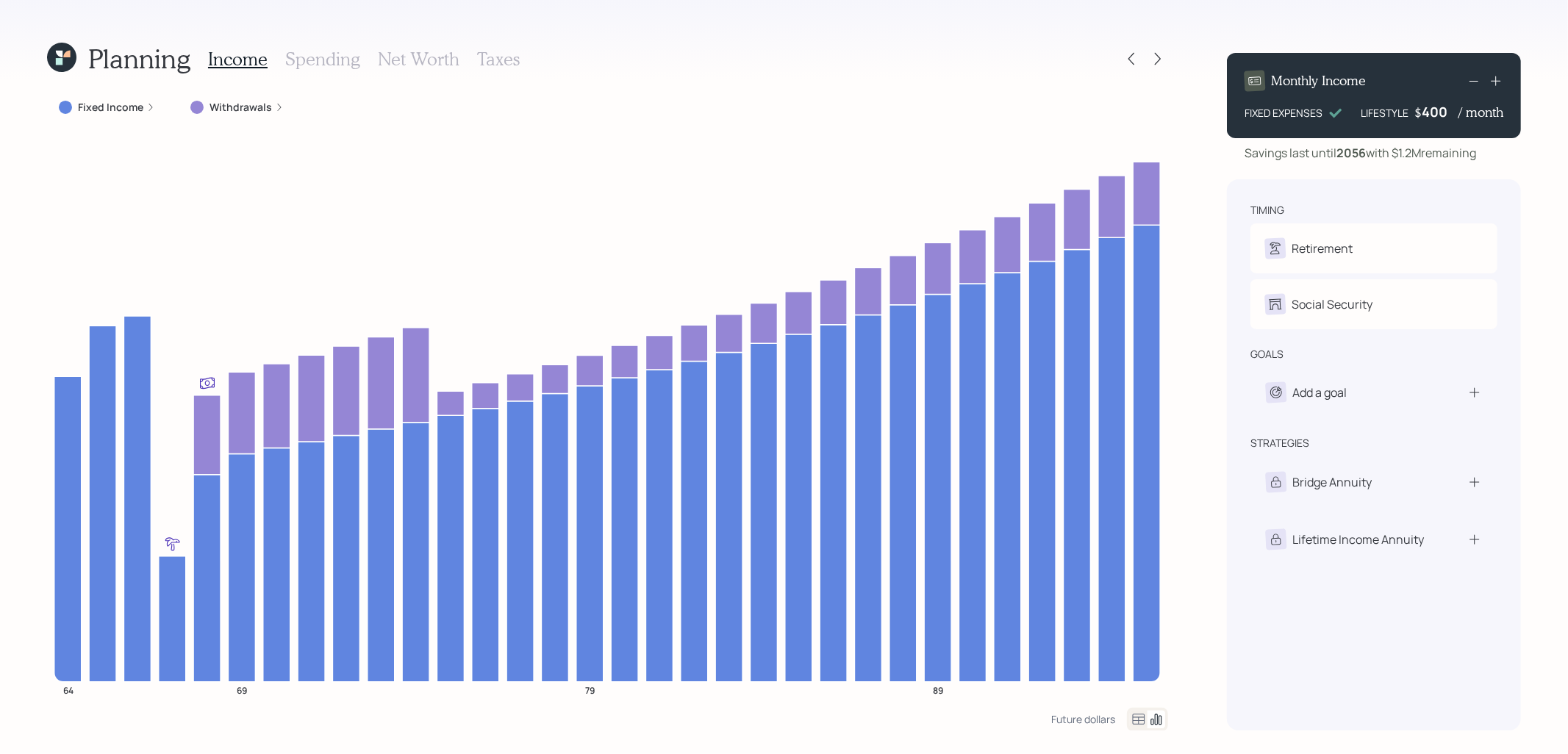
click at [1160, 62] on icon at bounding box center [1158, 58] width 15 height 15
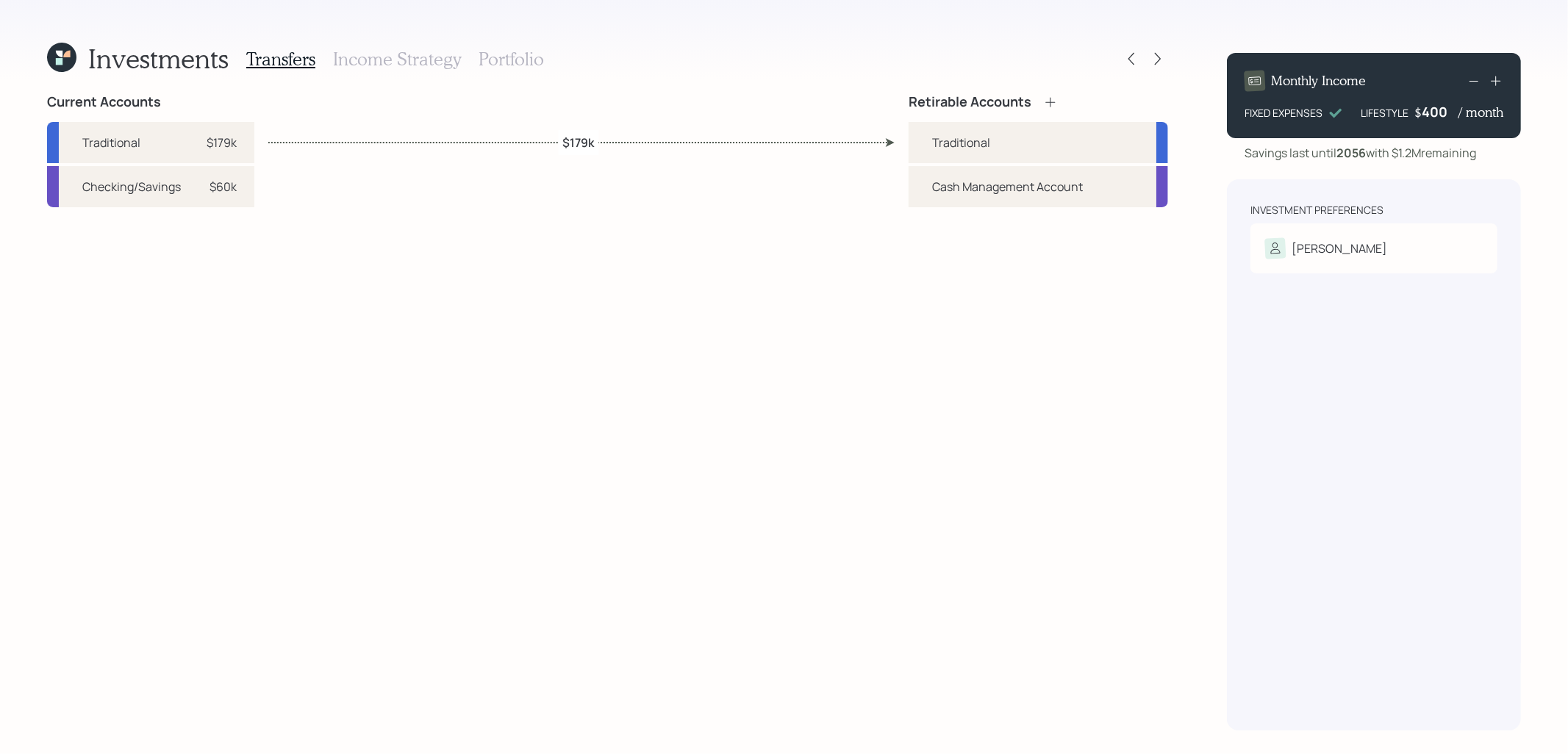
click at [380, 58] on h3 "Income Strategy" at bounding box center [396, 59] width 128 height 21
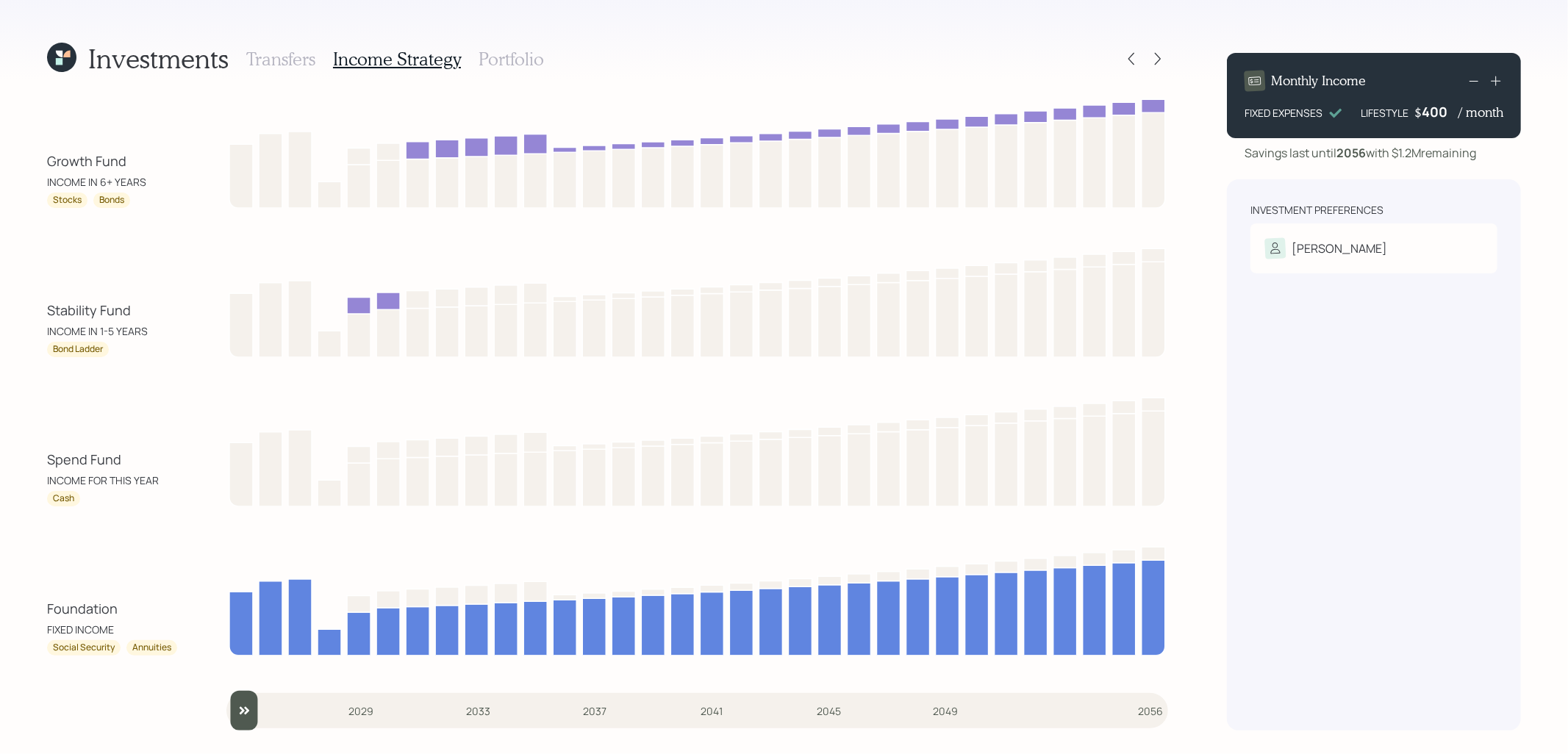
click at [487, 61] on h3 "Portfolio" at bounding box center [511, 59] width 65 height 21
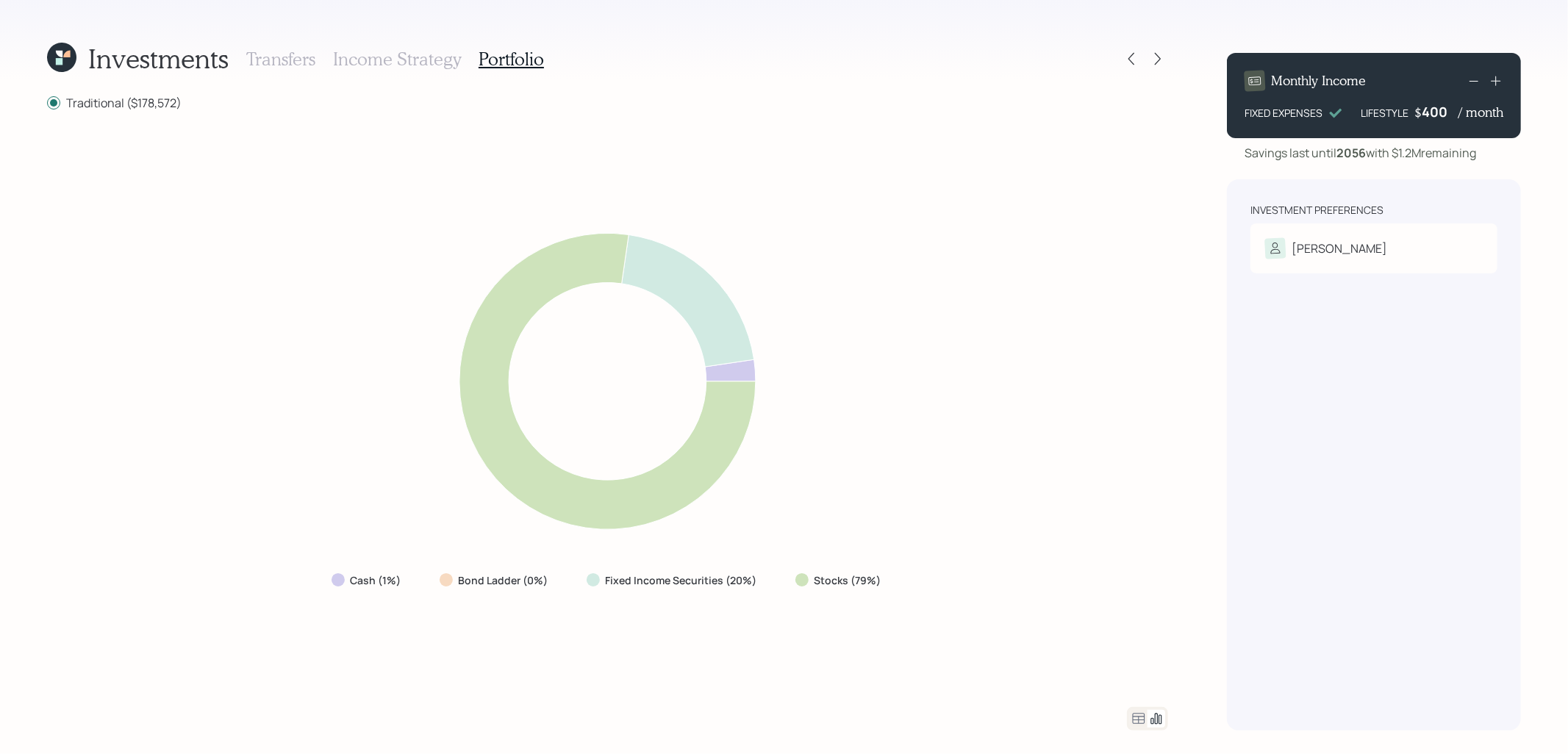
click at [58, 54] on icon at bounding box center [59, 54] width 7 height 7
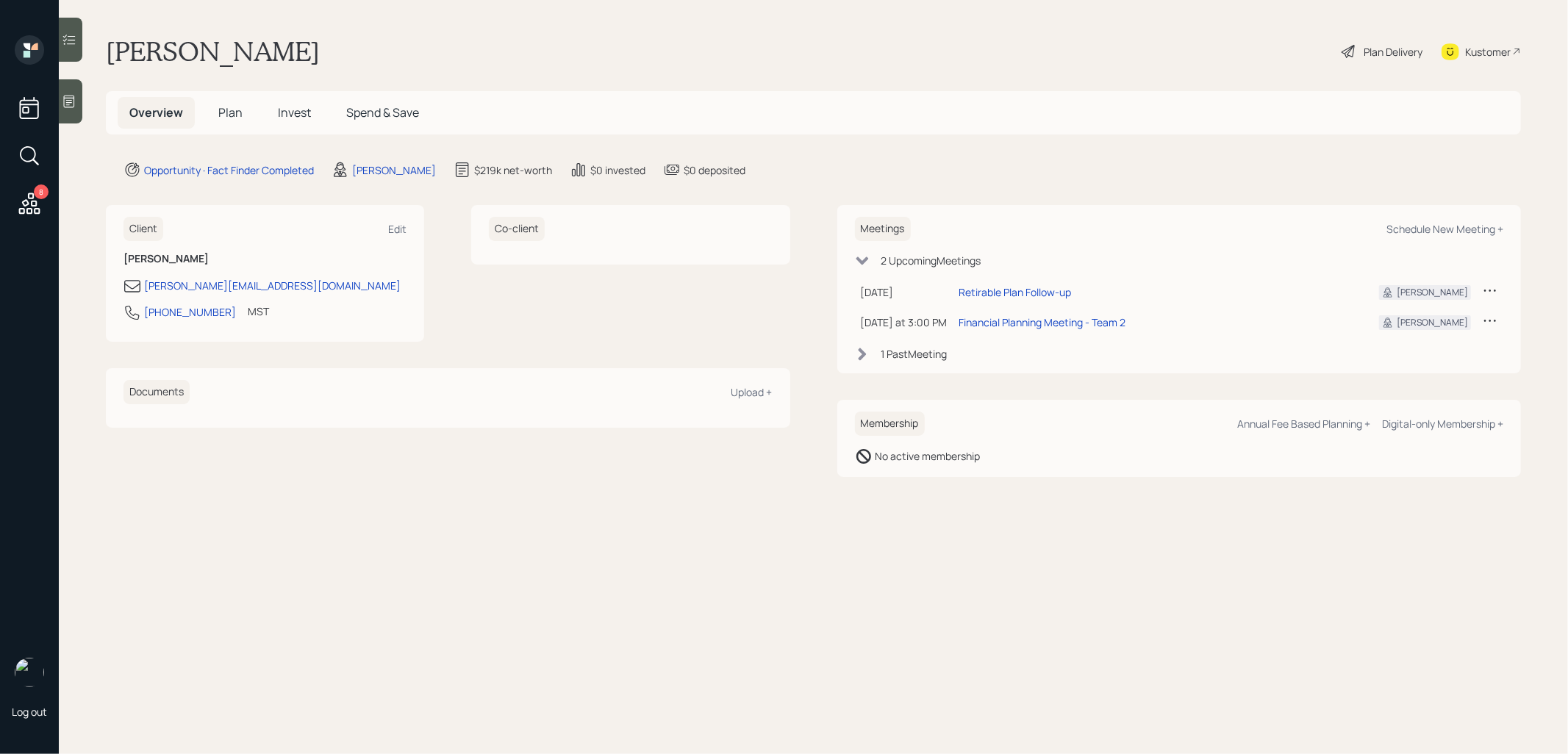
click at [229, 114] on span "Plan" at bounding box center [231, 112] width 24 height 17
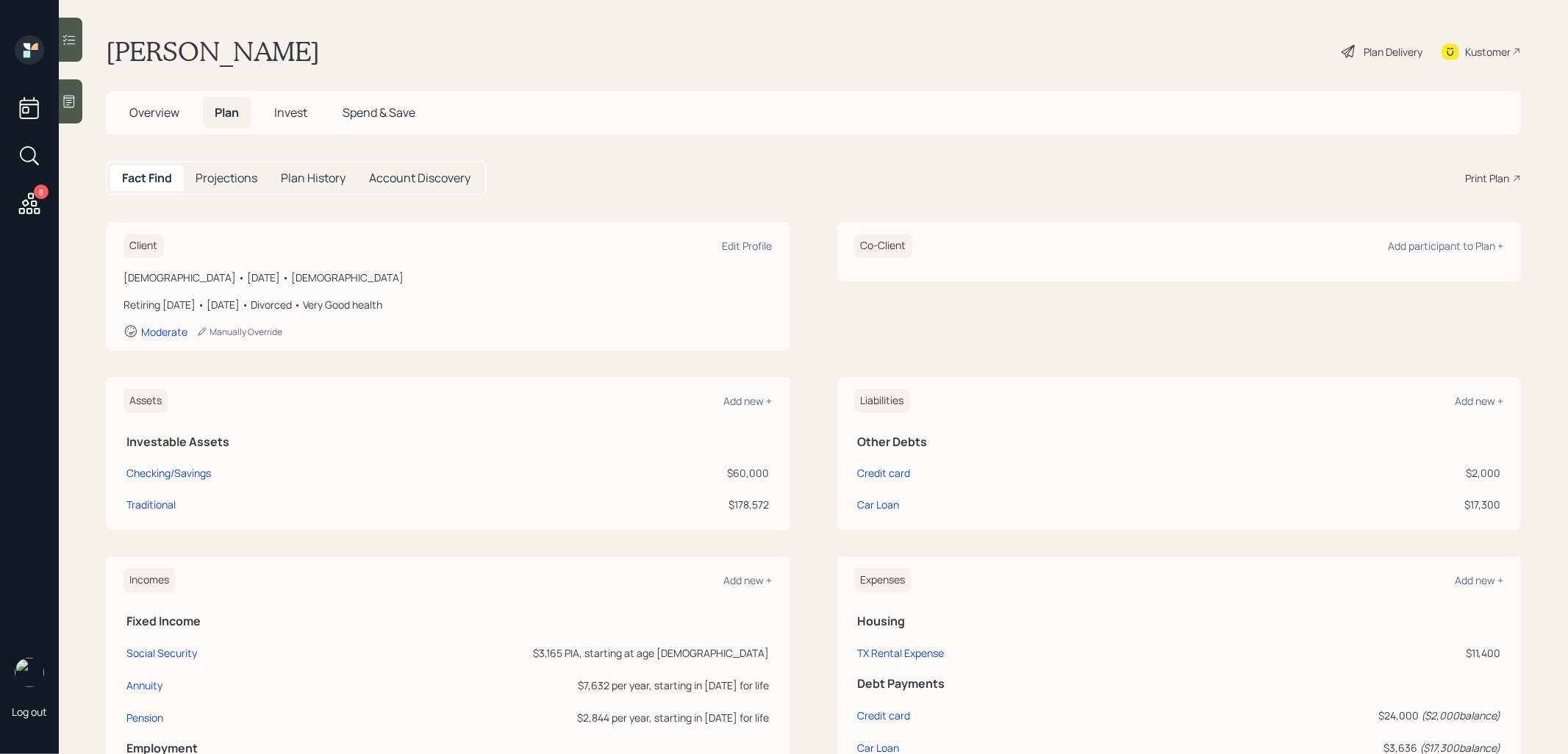
click at [1501, 172] on div "Print Plan" at bounding box center [1487, 178] width 44 height 16
